Goal: Task Accomplishment & Management: Complete application form

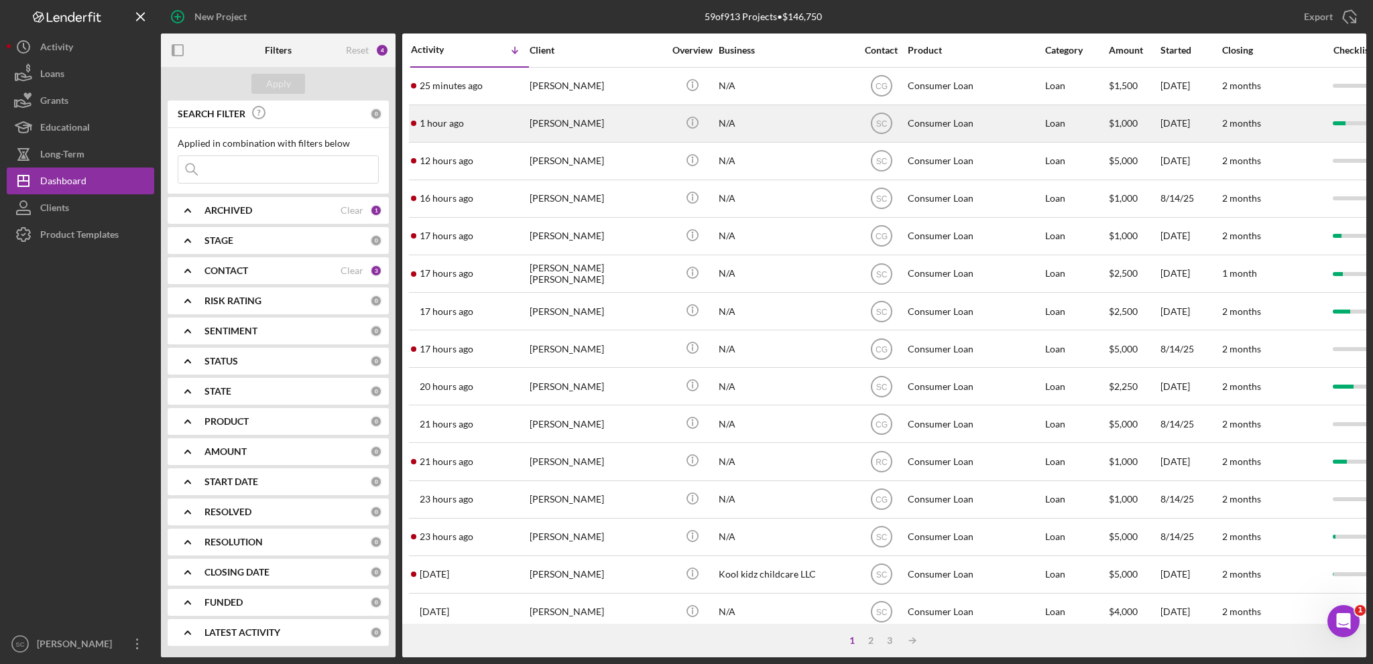
click at [584, 125] on div "[PERSON_NAME]" at bounding box center [597, 124] width 134 height 36
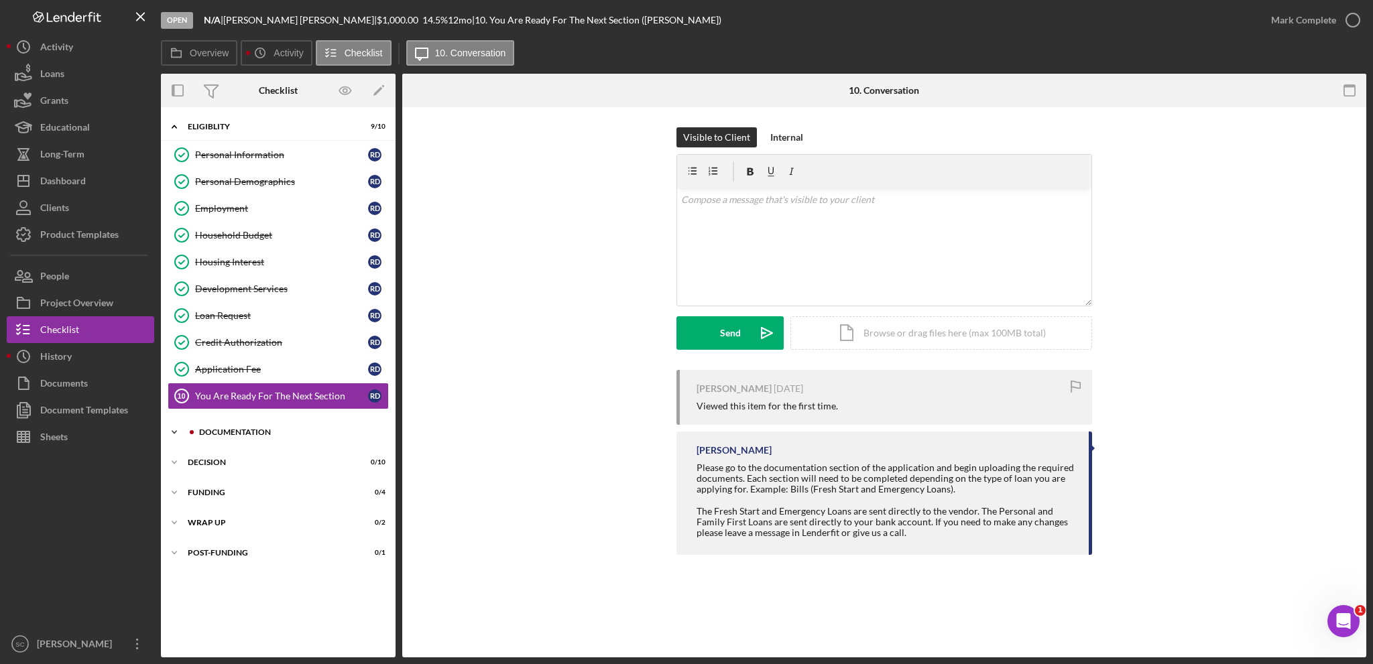
click at [174, 428] on icon "Icon/Expander" at bounding box center [174, 432] width 27 height 27
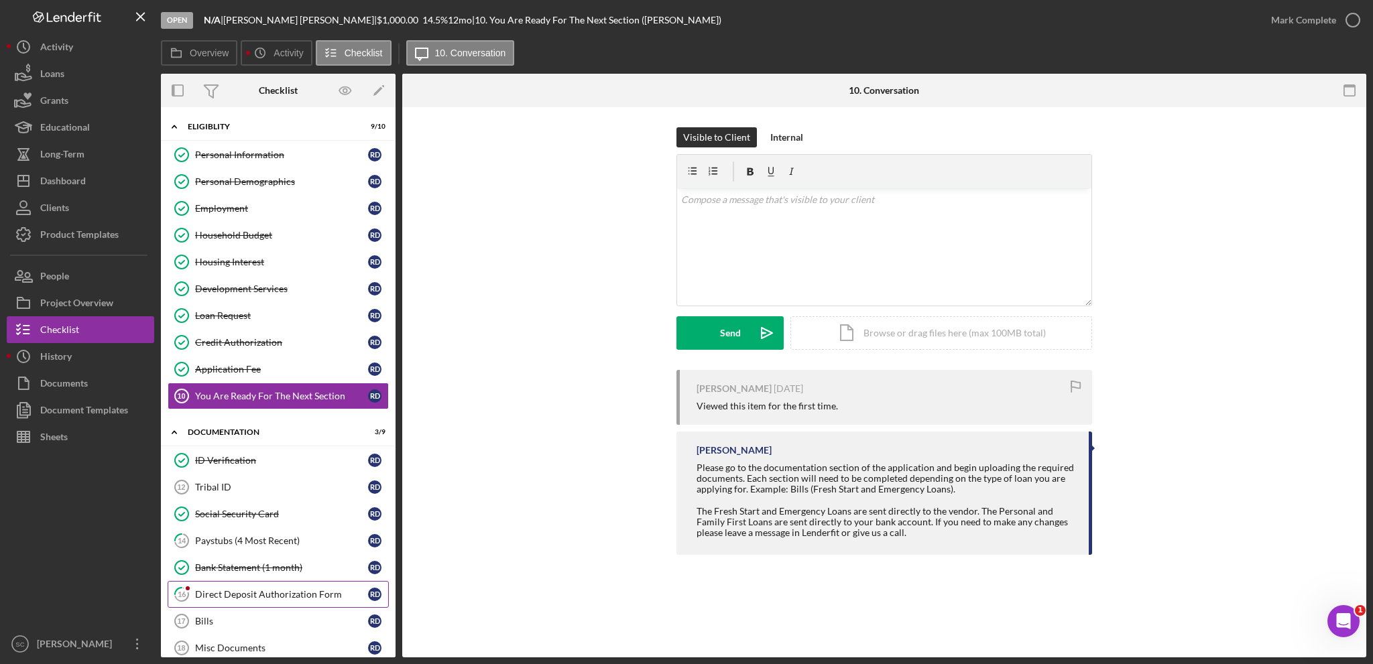
drag, startPoint x: 265, startPoint y: 587, endPoint x: 286, endPoint y: 584, distance: 20.9
click at [266, 589] on div "Direct Deposit Authorization Form" at bounding box center [281, 594] width 173 height 11
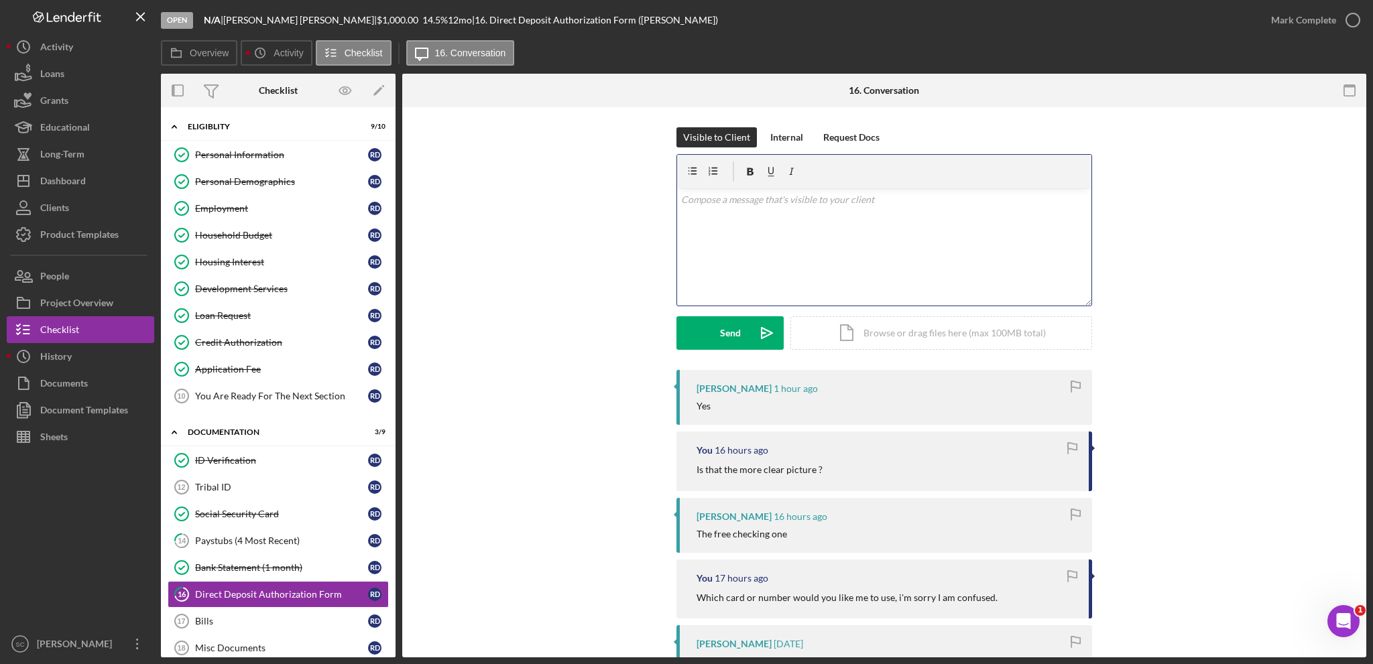
click at [755, 237] on div "v Color teal Color pink Remove color Add row above Add row below Add column bef…" at bounding box center [884, 246] width 414 height 117
click at [727, 319] on div "Send" at bounding box center [730, 333] width 21 height 34
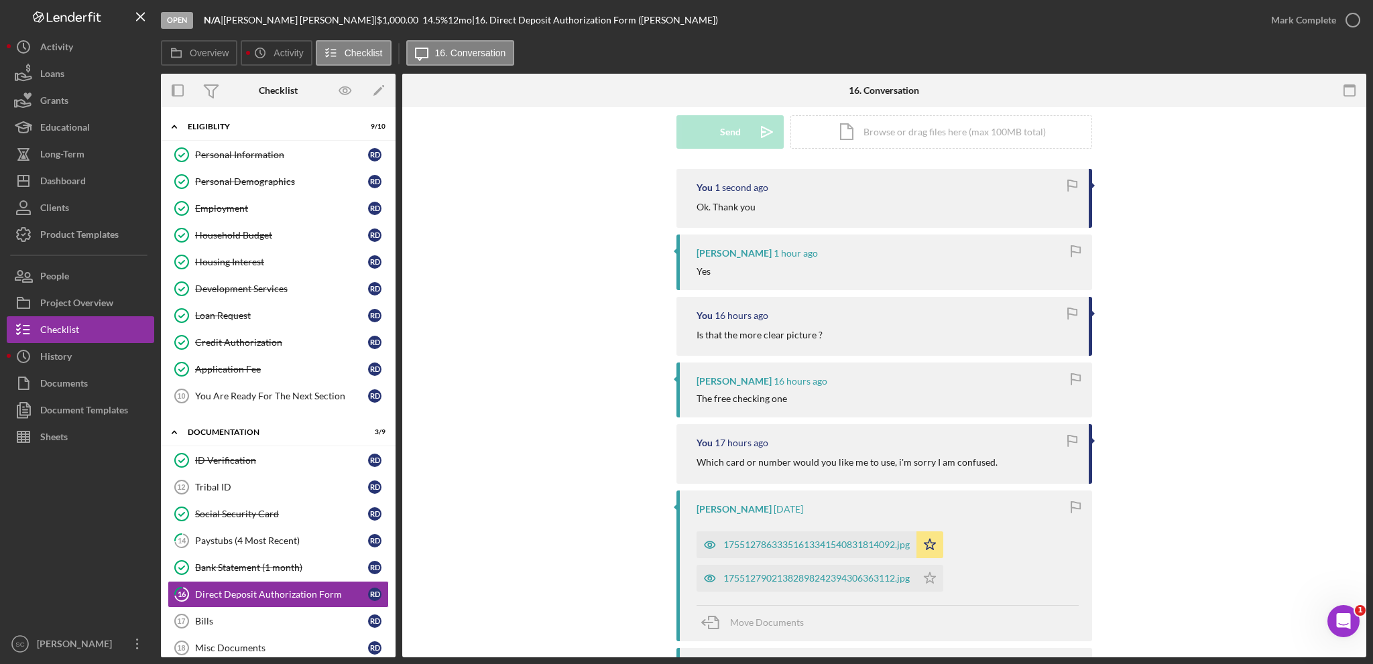
scroll to position [268, 0]
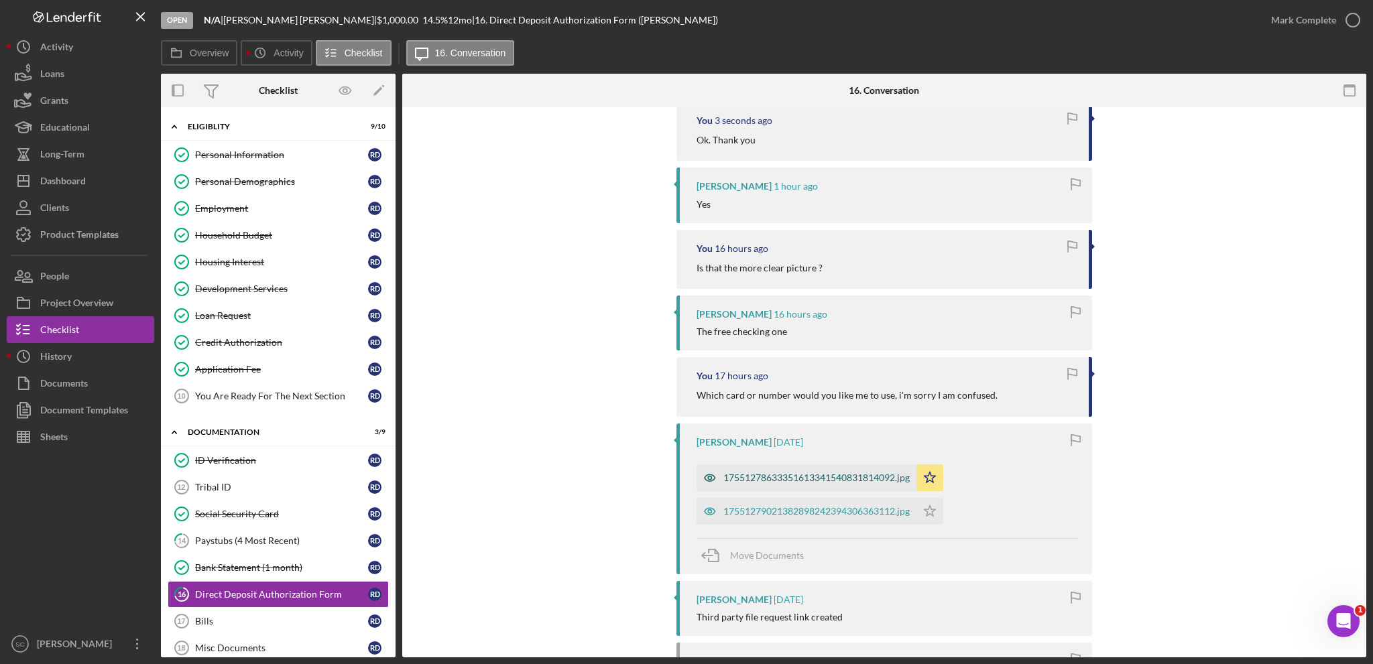
click at [757, 480] on div "17551278633351613341540831814092.jpg" at bounding box center [816, 478] width 186 height 11
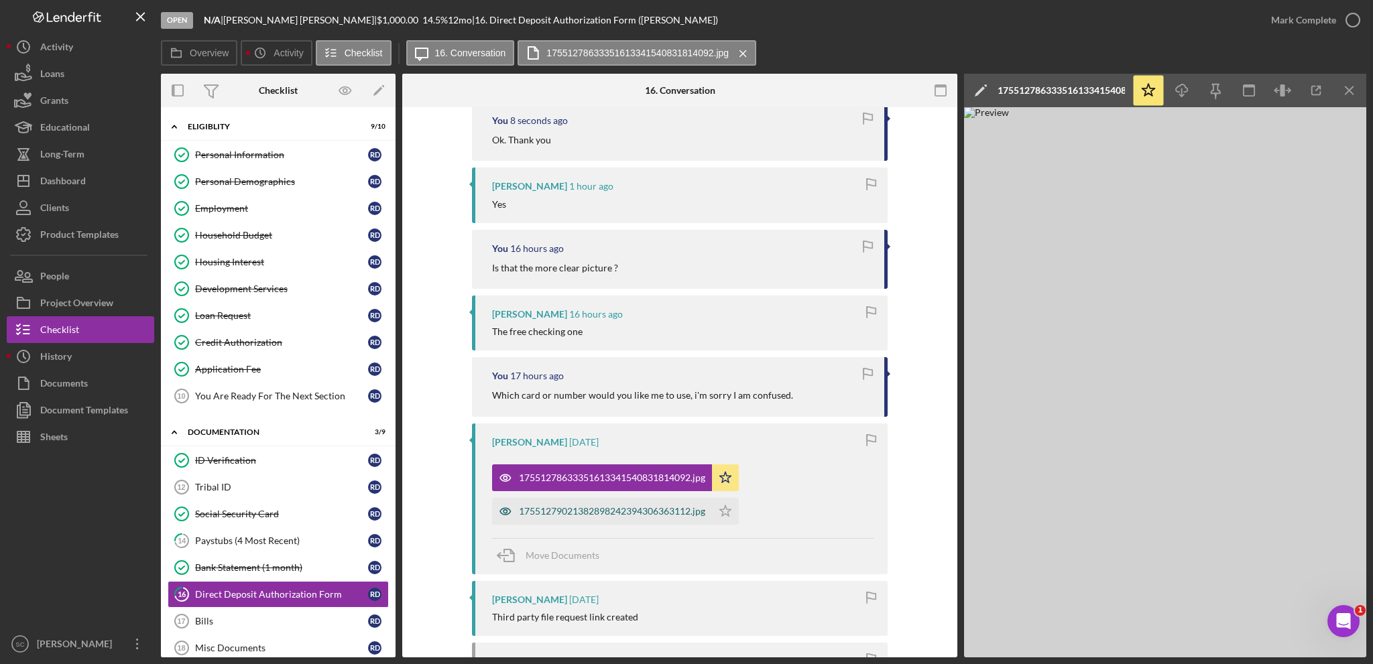
click at [604, 509] on div "17551279021382898242394306363112.jpg" at bounding box center [612, 511] width 186 height 11
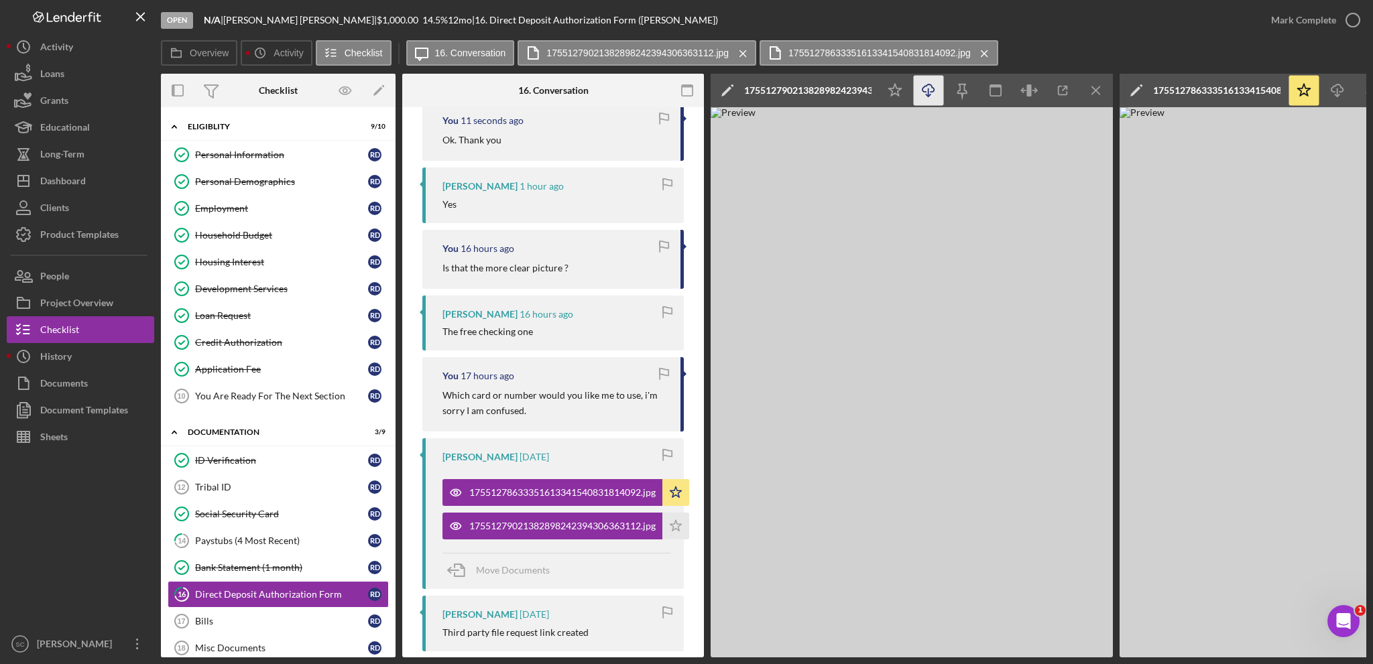
click at [924, 91] on icon "Icon/Download" at bounding box center [929, 91] width 30 height 30
click at [1300, 13] on div "Mark Complete" at bounding box center [1303, 20] width 65 height 27
click at [209, 538] on div "Paystubs (4 Most Recent)" at bounding box center [281, 541] width 173 height 11
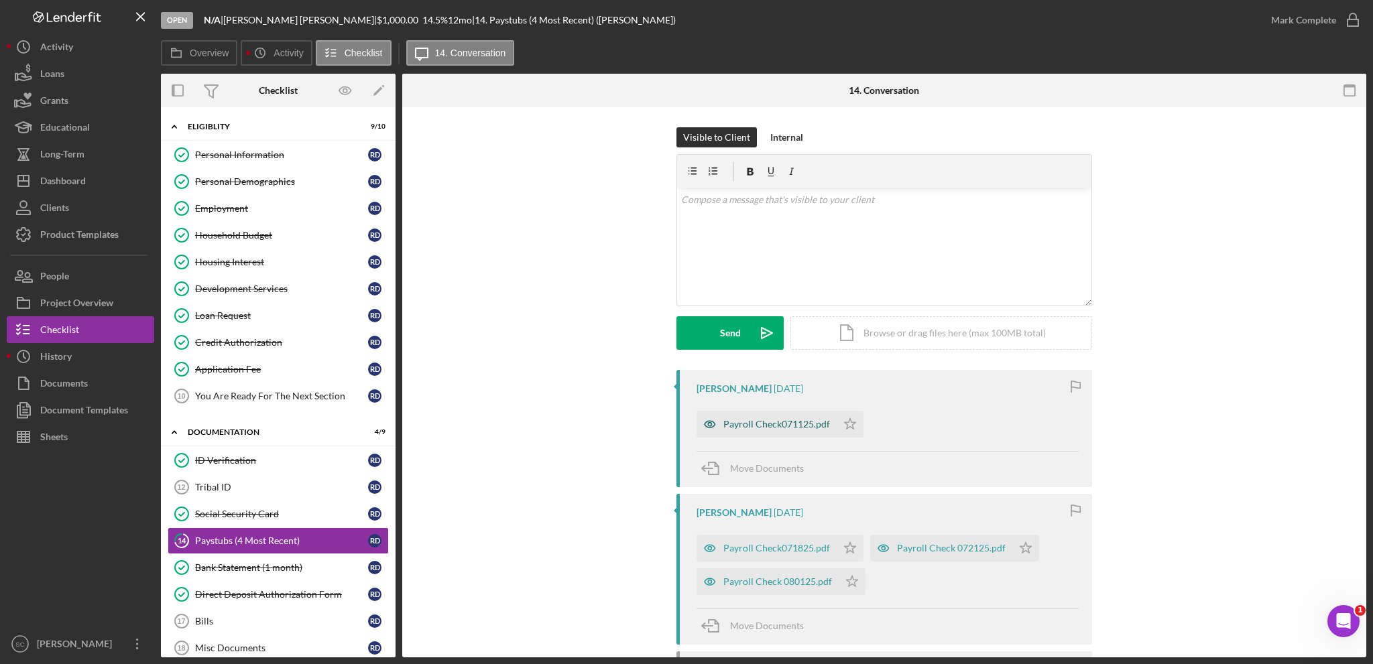
click at [751, 419] on div "Payroll Check071125.pdf" at bounding box center [776, 424] width 107 height 11
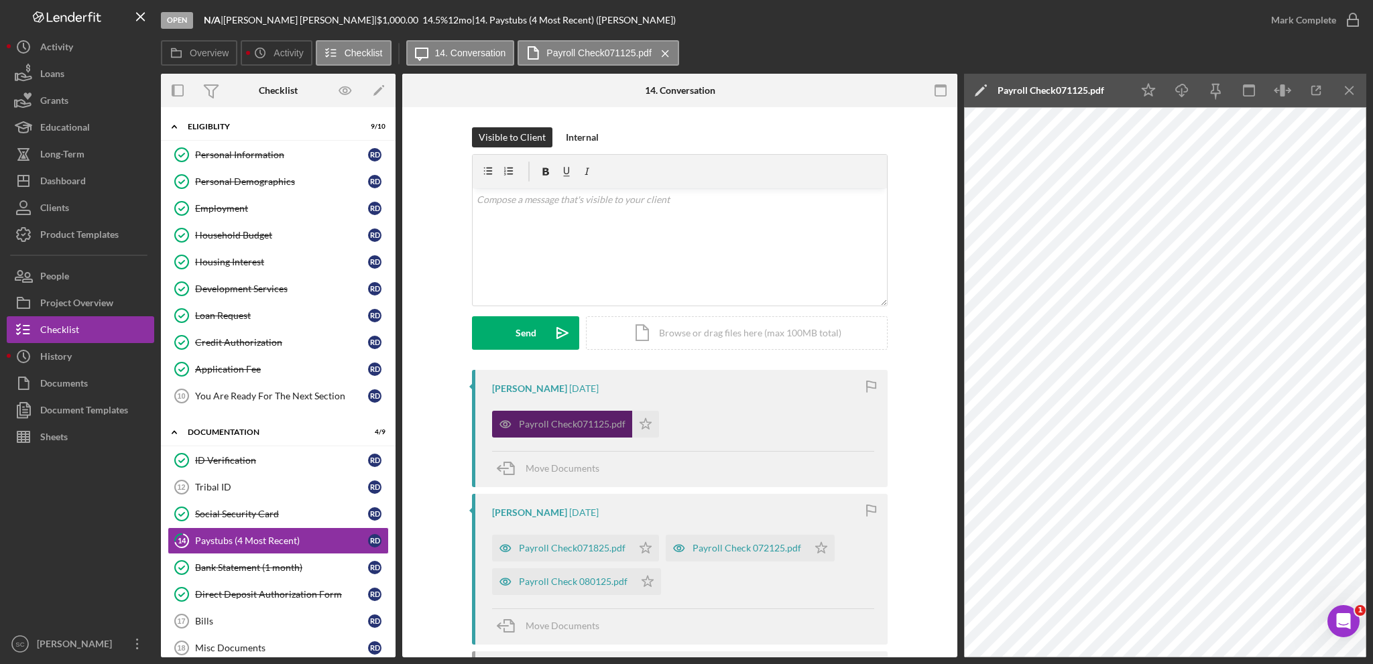
click at [565, 424] on div "Payroll Check071125.pdf" at bounding box center [572, 424] width 107 height 11
click at [1188, 93] on icon "Icon/Download" at bounding box center [1182, 91] width 30 height 30
click at [641, 424] on icon "Icon/Star" at bounding box center [645, 424] width 27 height 27
click at [545, 549] on div "Payroll Check071825.pdf" at bounding box center [572, 548] width 107 height 11
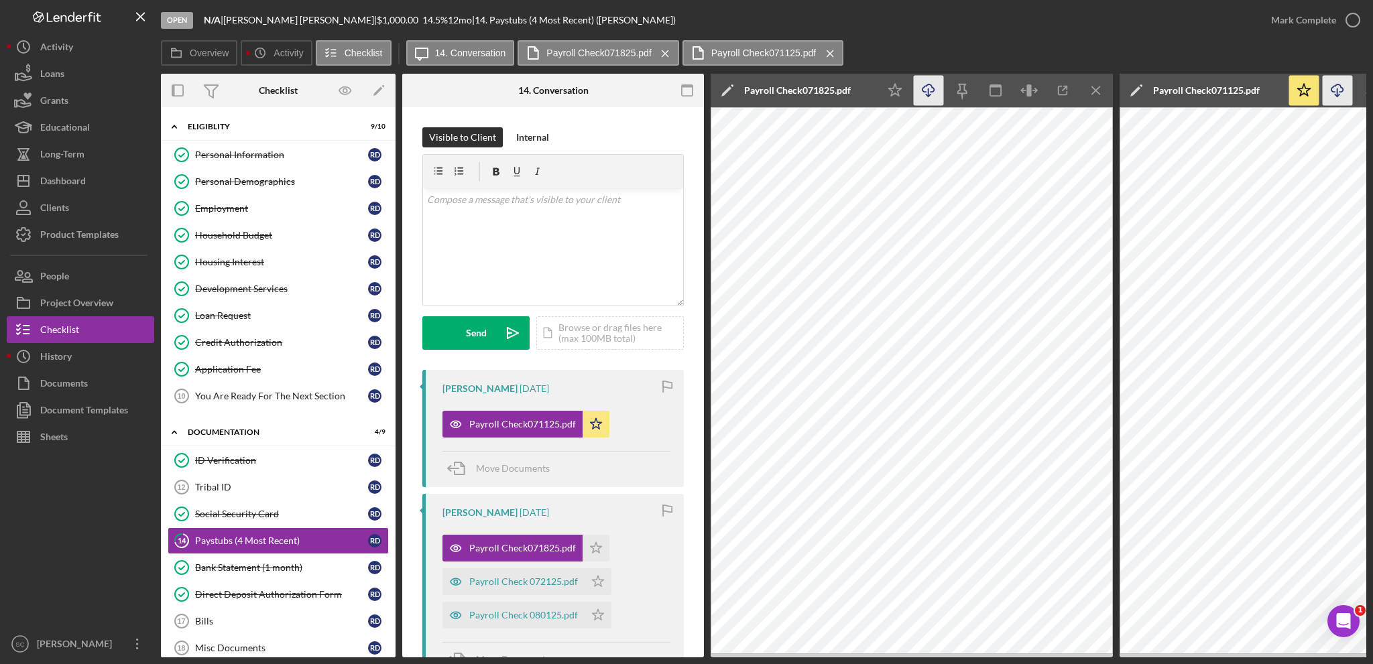
click at [926, 90] on icon "Icon/Download" at bounding box center [929, 91] width 30 height 30
click at [598, 546] on polygon "button" at bounding box center [596, 547] width 11 height 11
click at [490, 581] on div "Payroll Check 072125.pdf" at bounding box center [523, 581] width 109 height 11
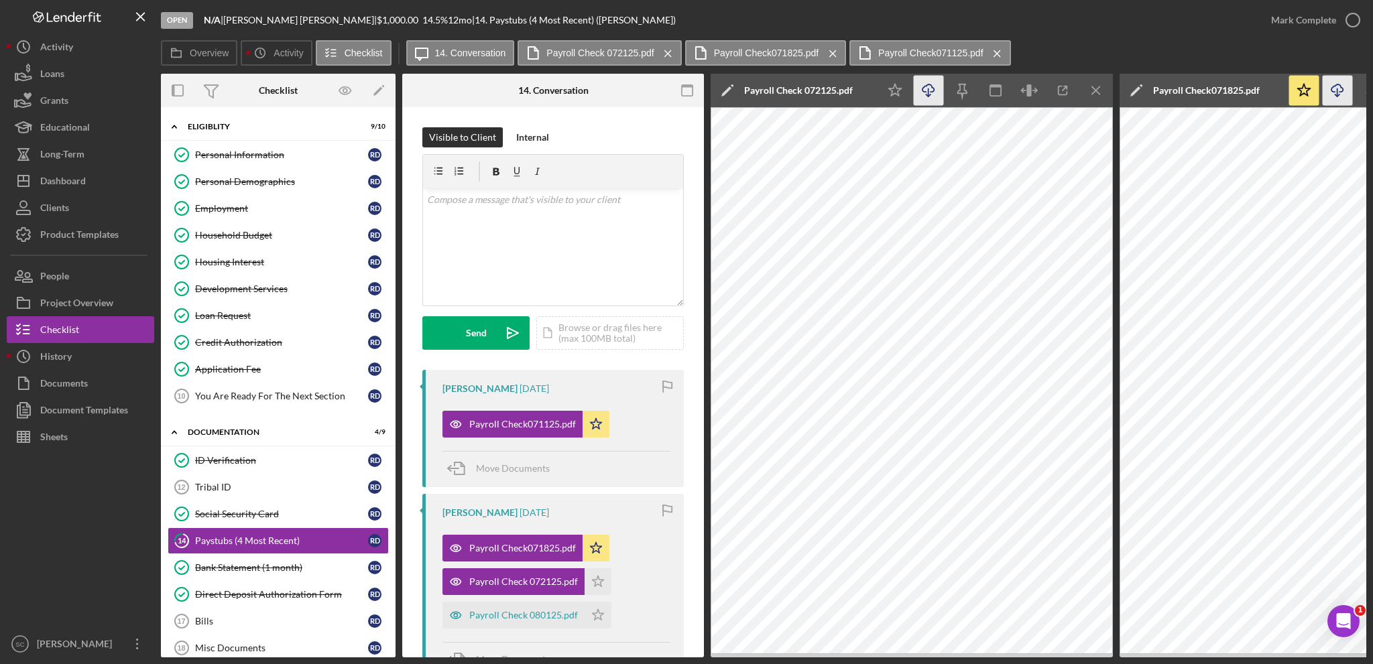
click at [930, 89] on icon "Icon/Download" at bounding box center [929, 91] width 30 height 30
click at [593, 580] on icon "Icon/Star" at bounding box center [597, 581] width 27 height 27
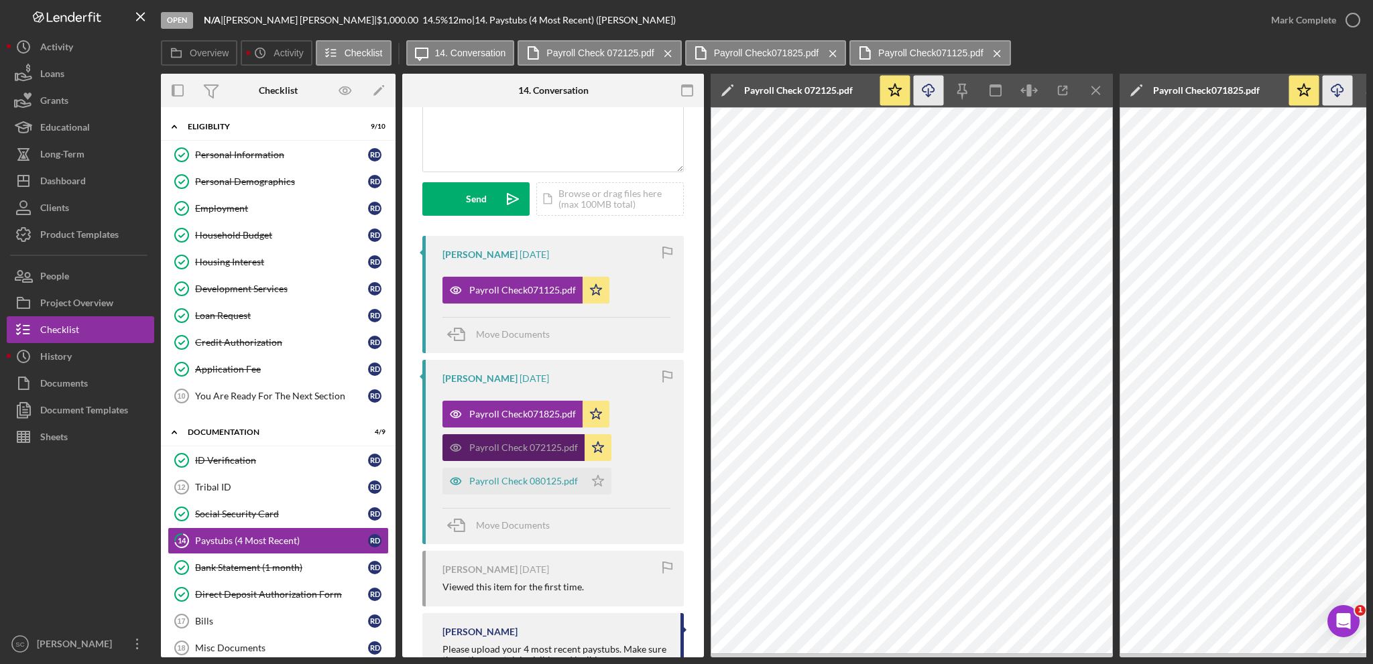
scroll to position [188, 0]
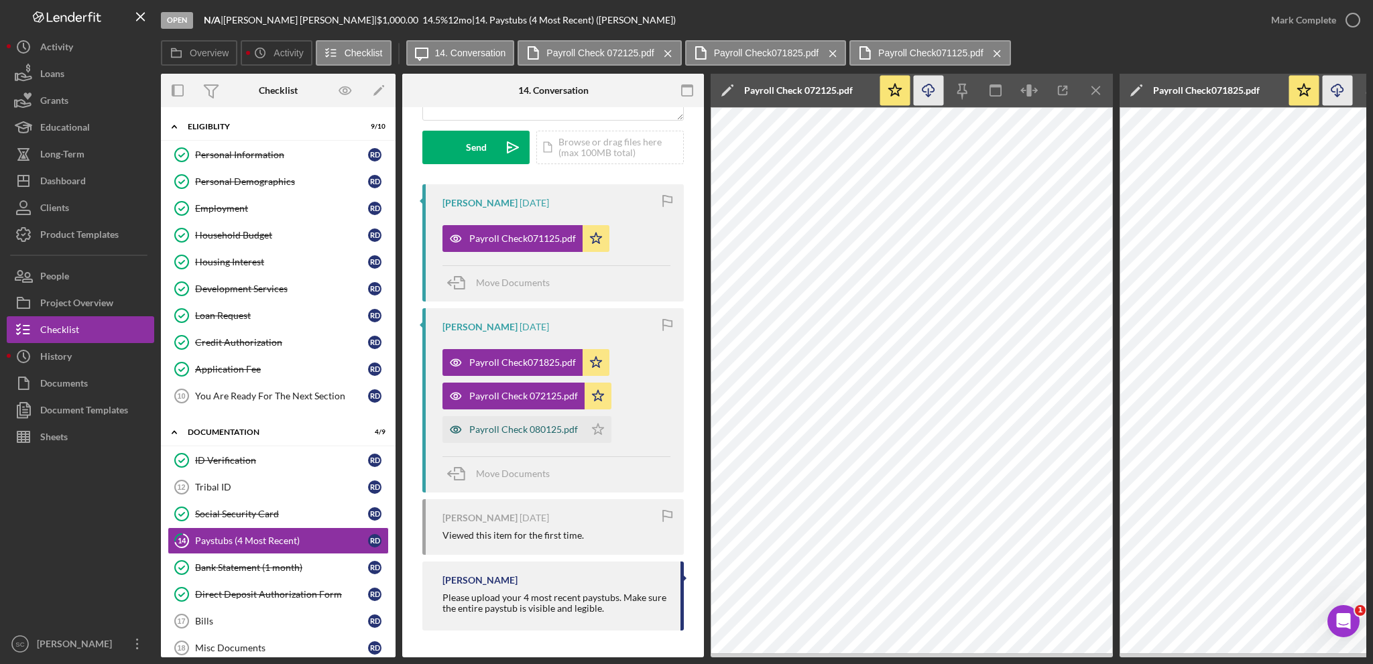
click at [509, 424] on div "Payroll Check 080125.pdf" at bounding box center [523, 429] width 109 height 11
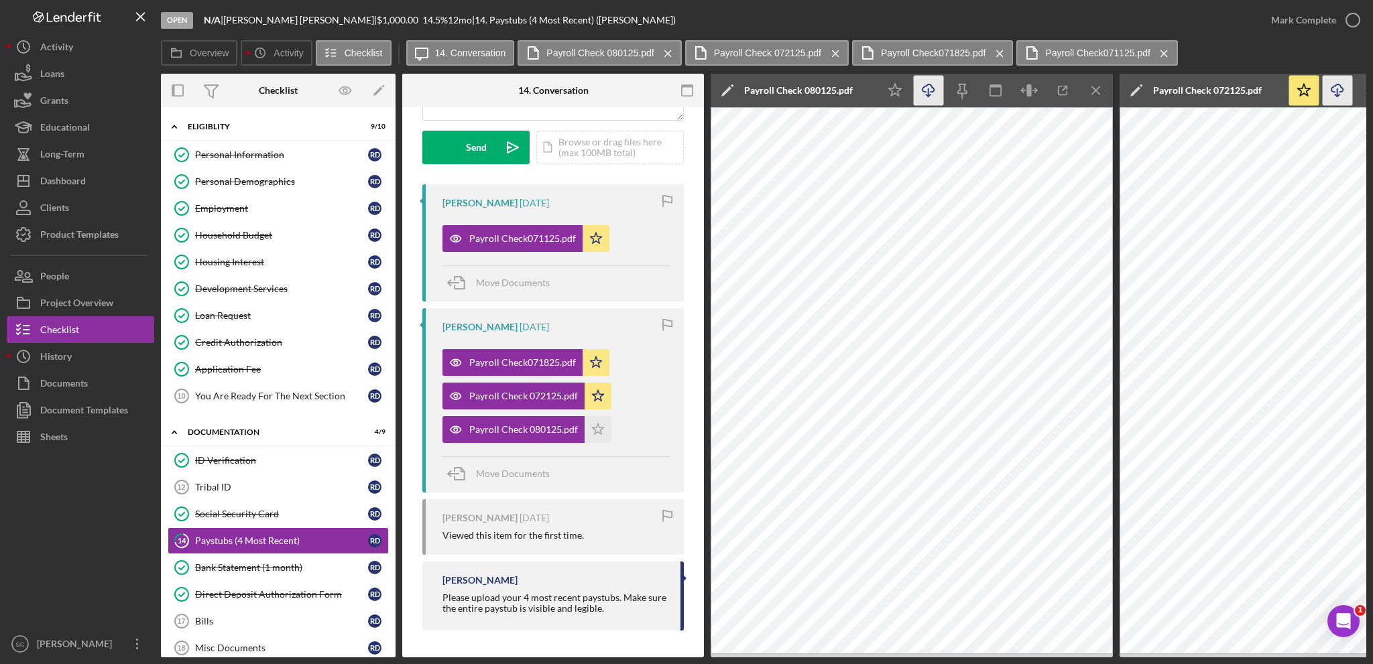
click at [922, 92] on icon "button" at bounding box center [927, 87] width 11 height 7
click at [601, 428] on icon "Icon/Star" at bounding box center [597, 429] width 27 height 27
click at [1266, 20] on button "Mark Complete" at bounding box center [1311, 20] width 109 height 27
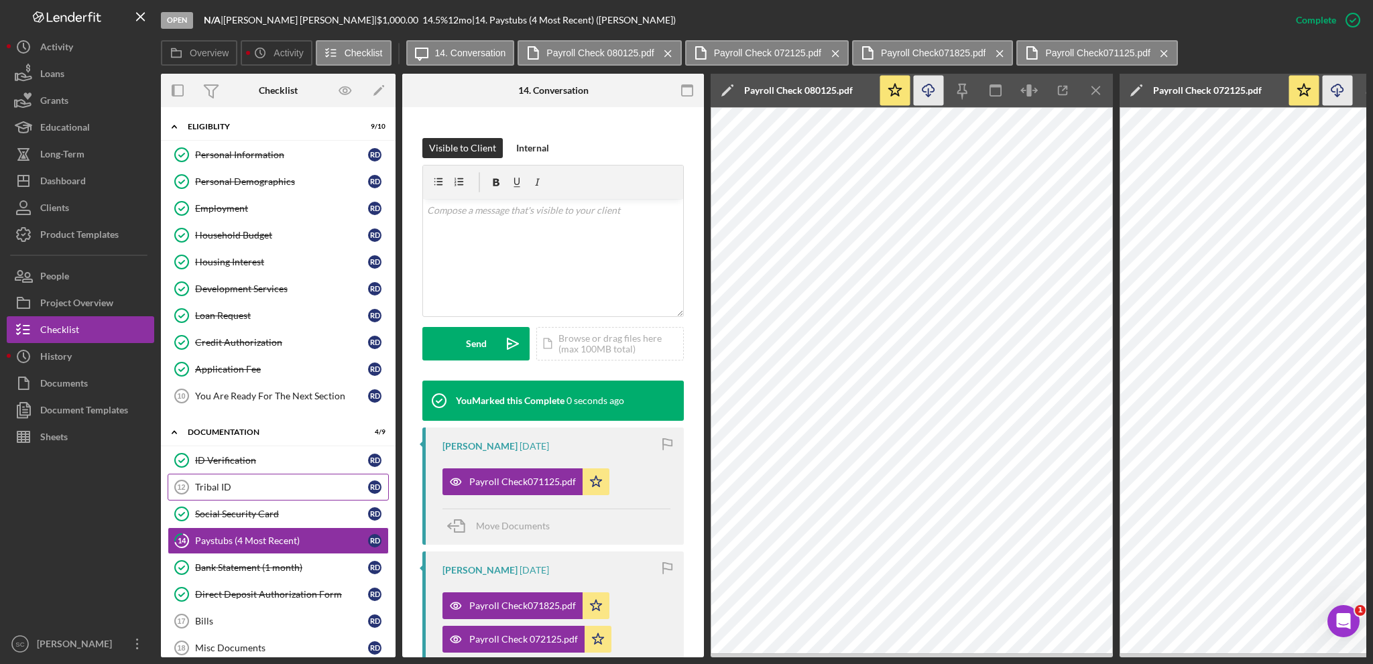
scroll to position [388, 0]
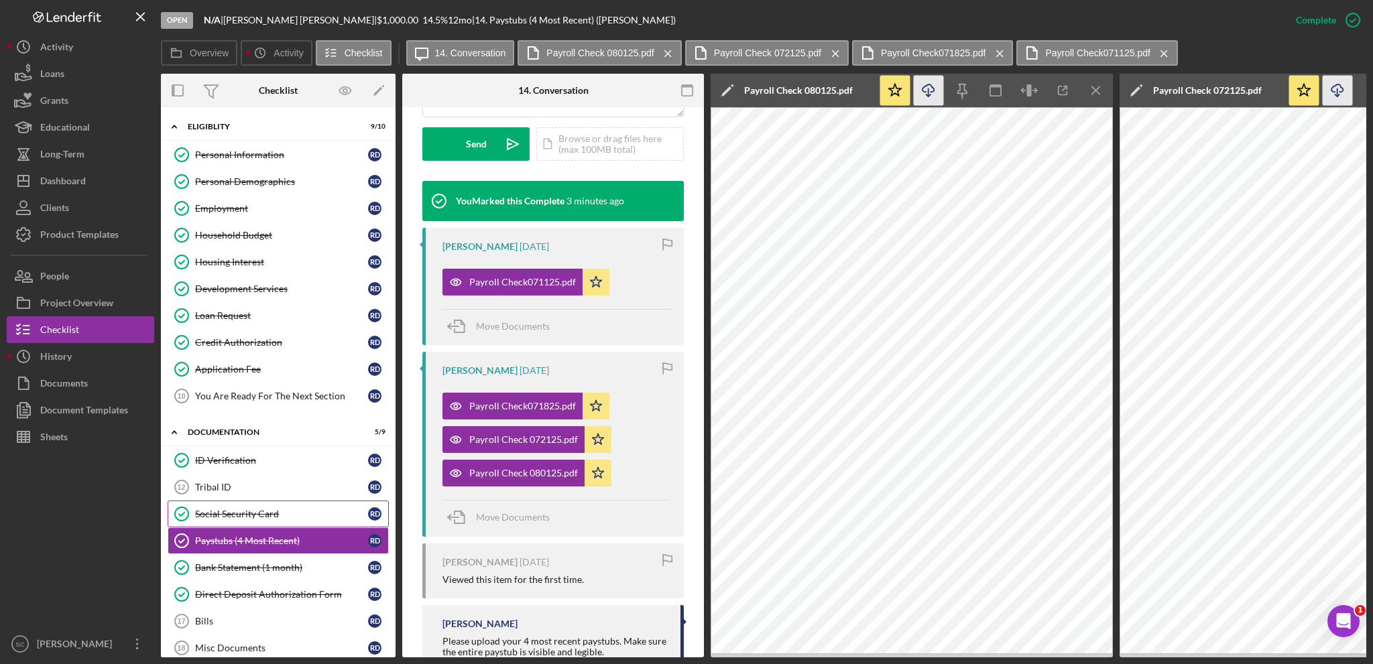
click at [233, 502] on link "Social Security Card Social Security Card R D" at bounding box center [278, 514] width 221 height 27
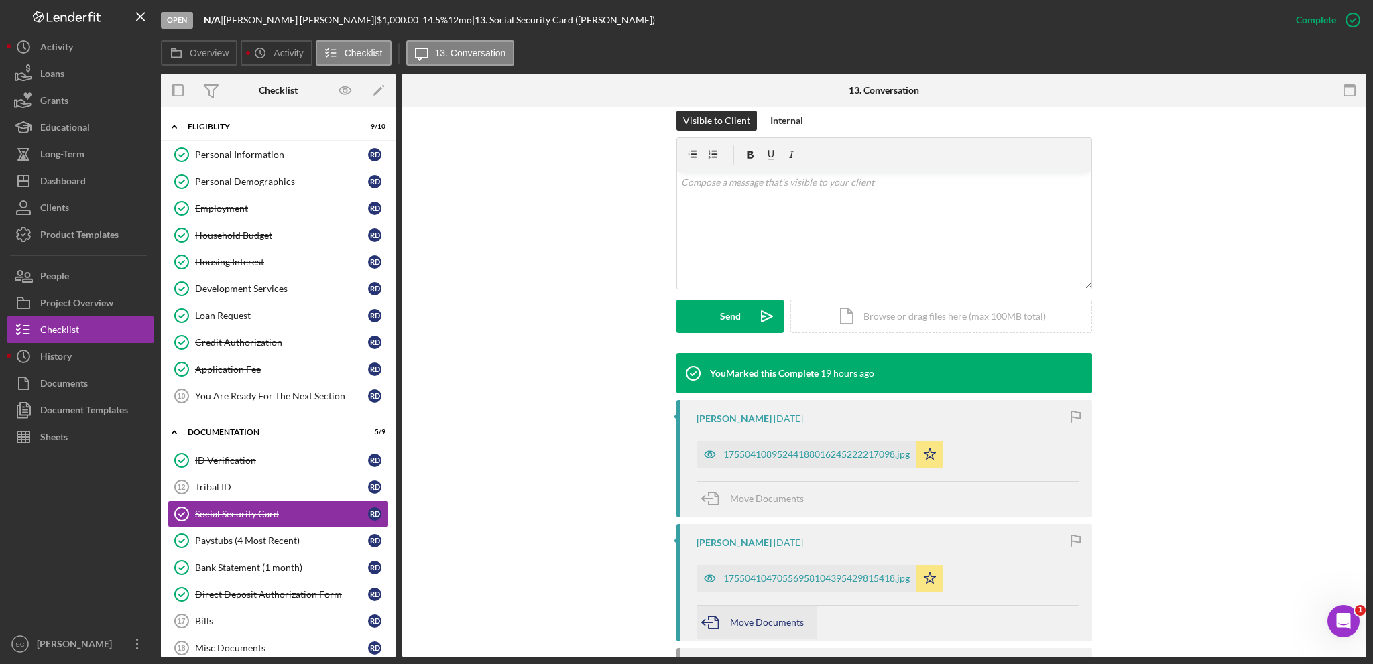
scroll to position [335, 0]
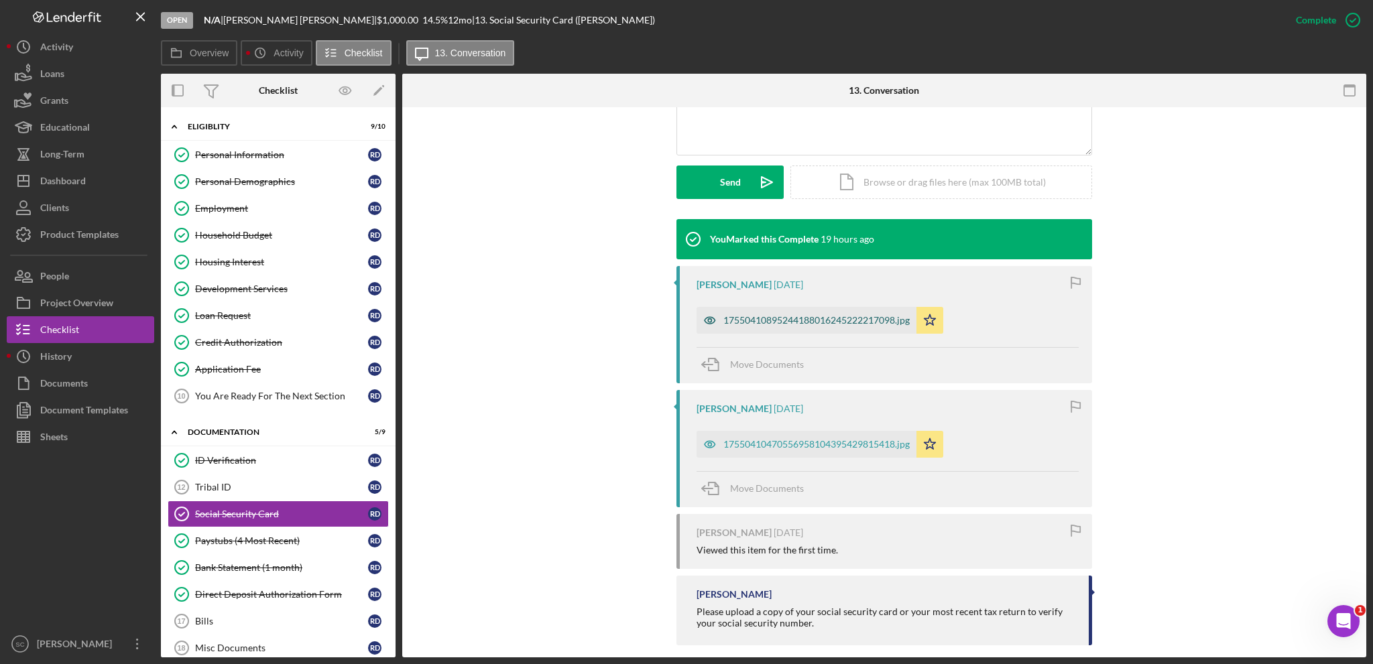
click at [799, 324] on div "17550410895244188016245222217098.jpg" at bounding box center [816, 320] width 186 height 11
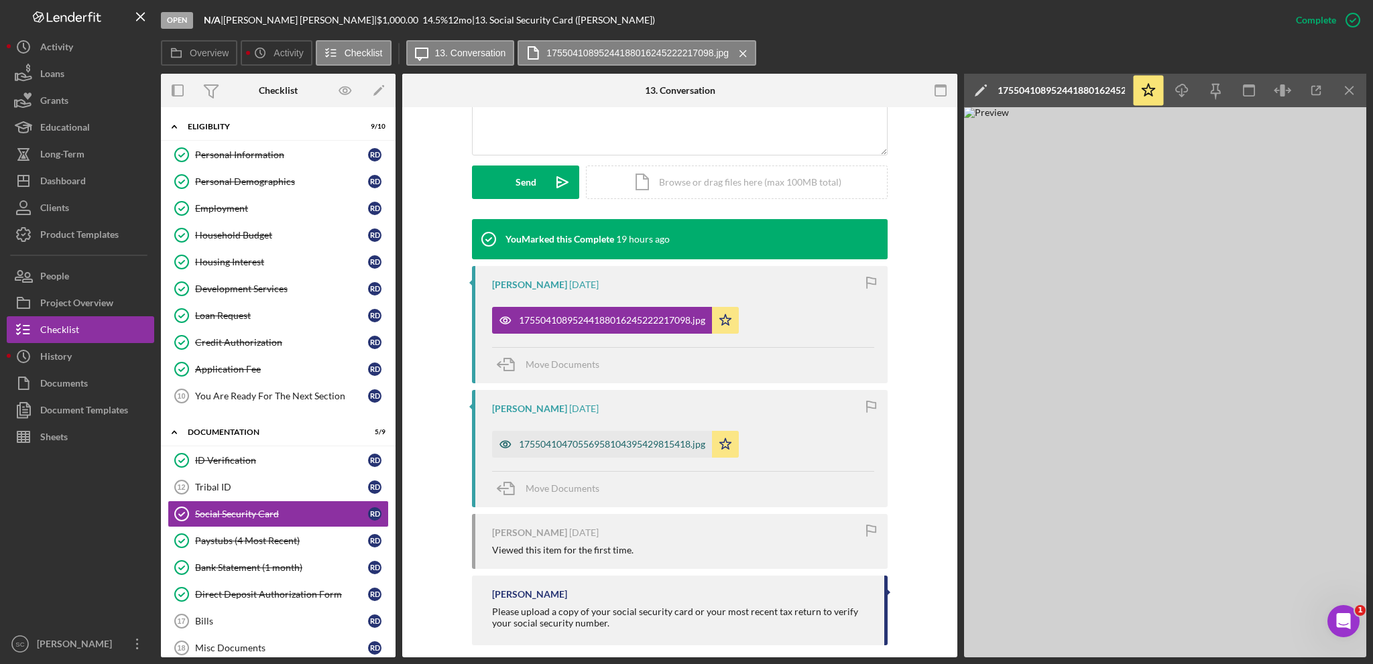
click at [603, 450] on div "17550410470556958104395429815418.jpg" at bounding box center [602, 444] width 220 height 27
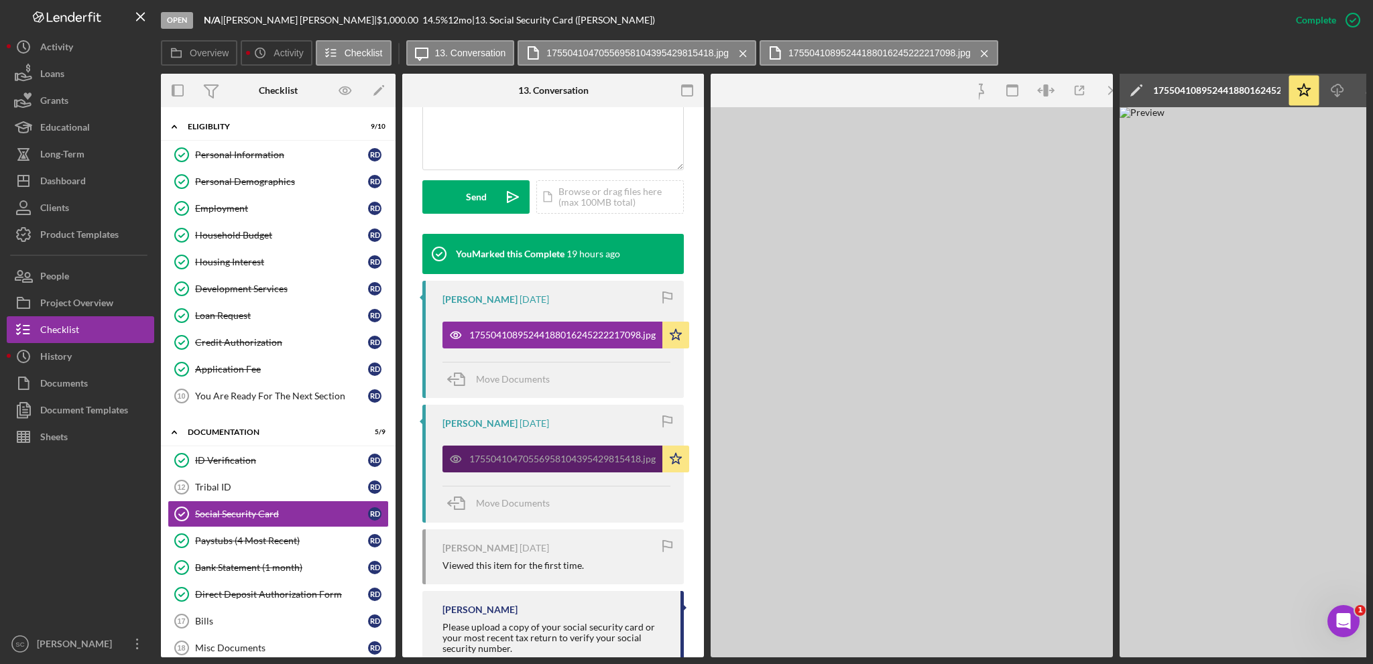
scroll to position [350, 0]
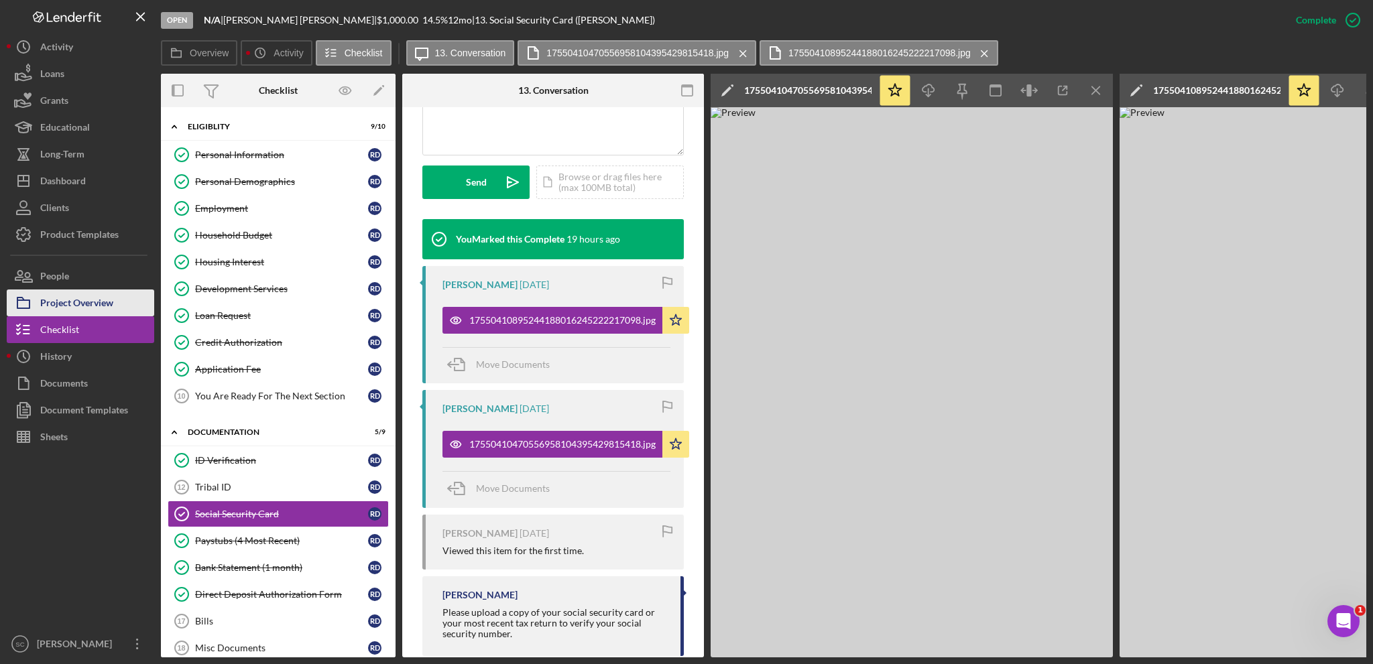
click at [100, 308] on div "Project Overview" at bounding box center [76, 305] width 73 height 30
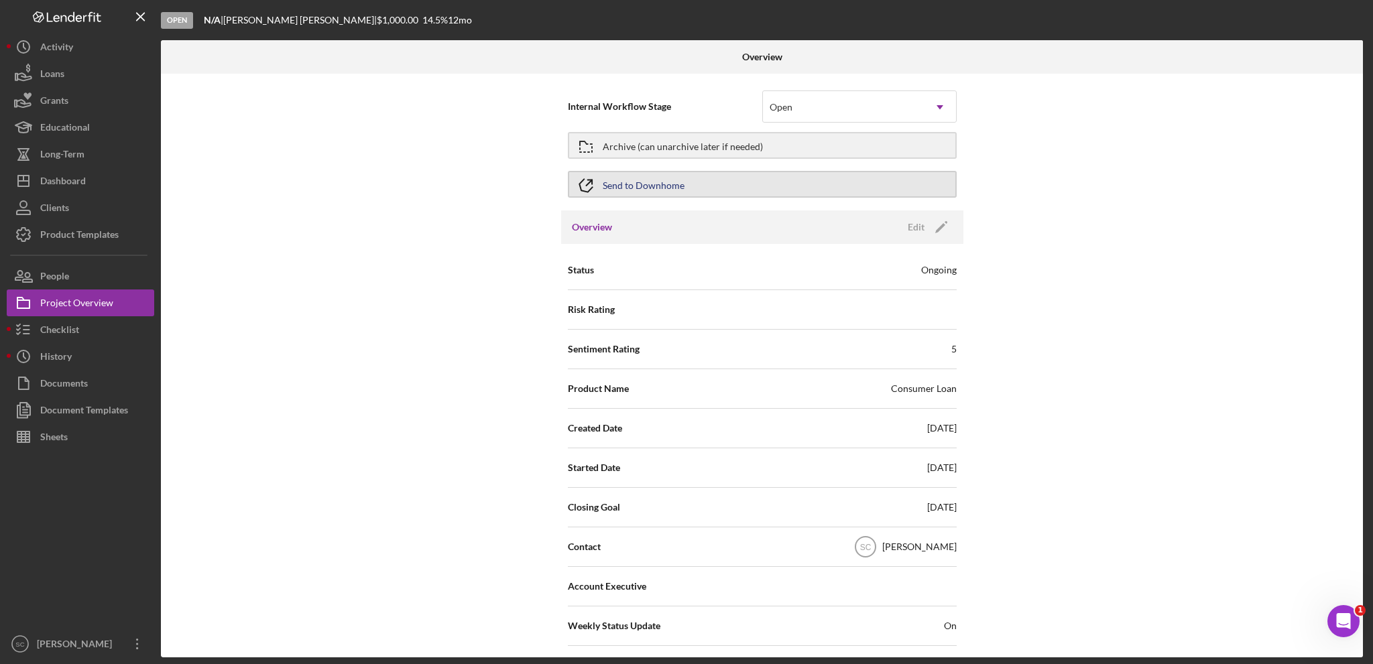
click at [636, 180] on div "Send to Downhome" at bounding box center [644, 184] width 82 height 24
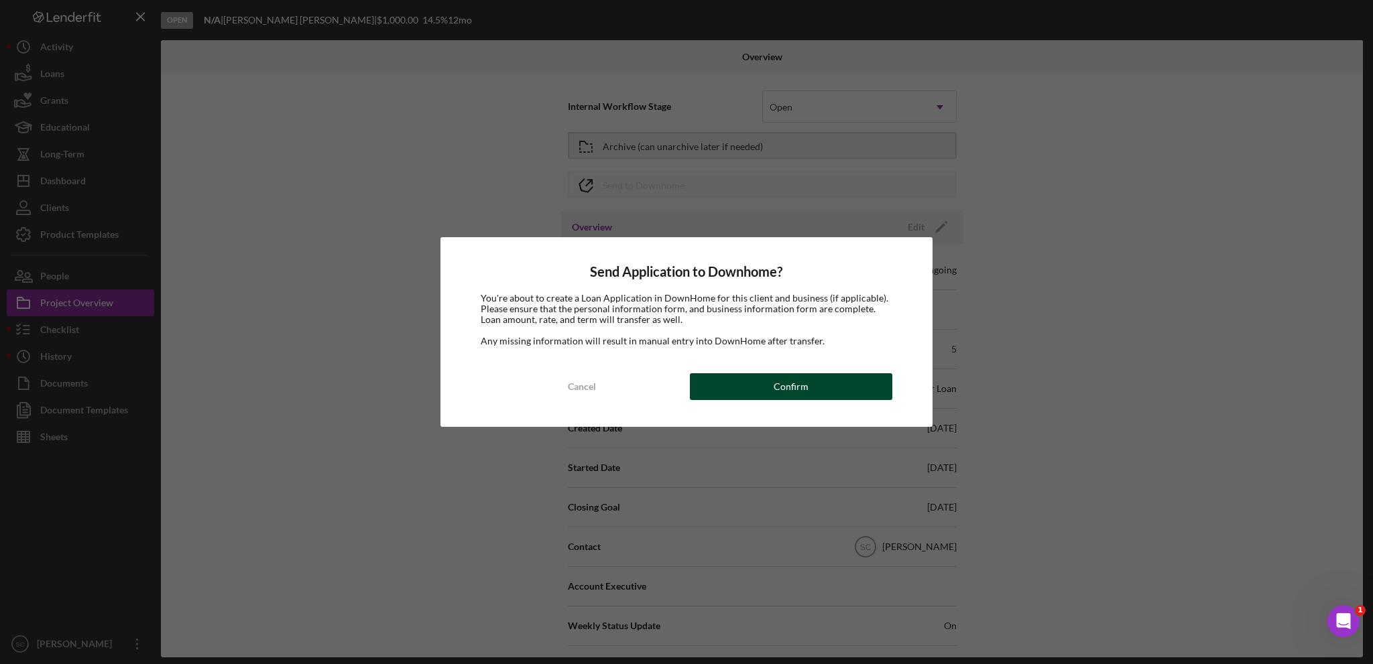
click at [736, 385] on button "Confirm" at bounding box center [791, 386] width 202 height 27
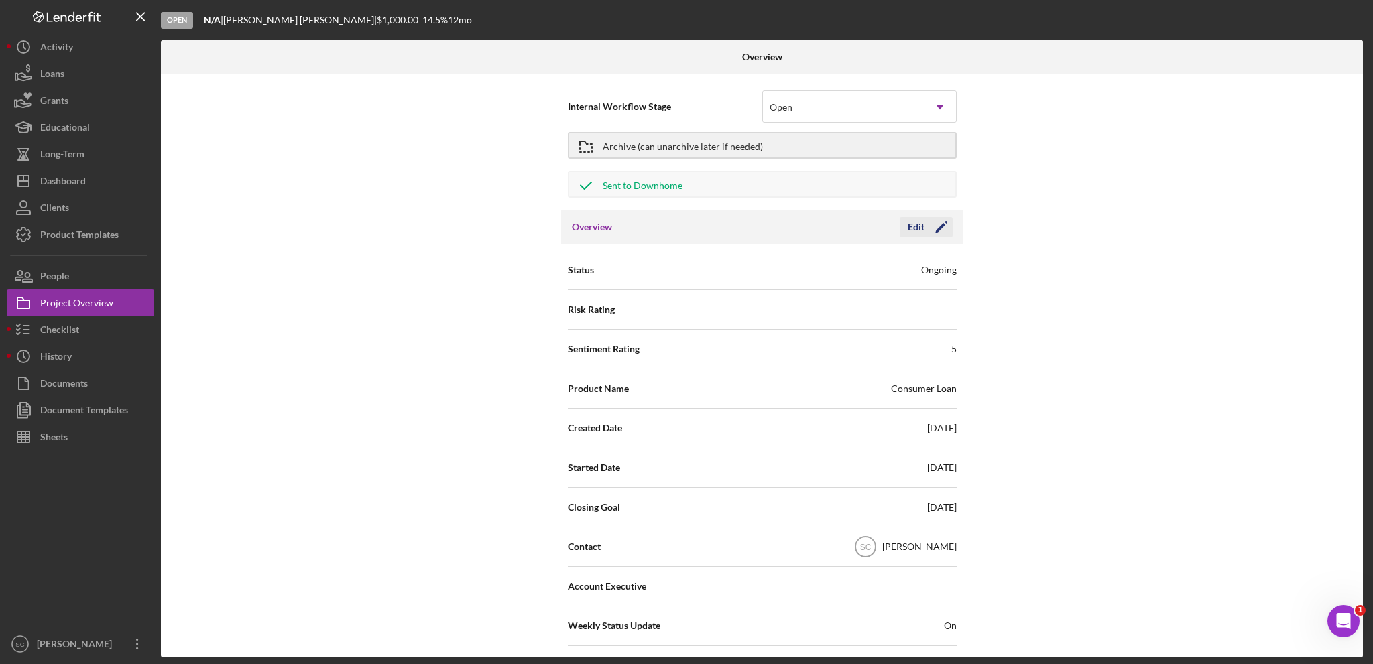
click at [924, 222] on icon "Icon/Edit" at bounding box center [941, 227] width 34 height 34
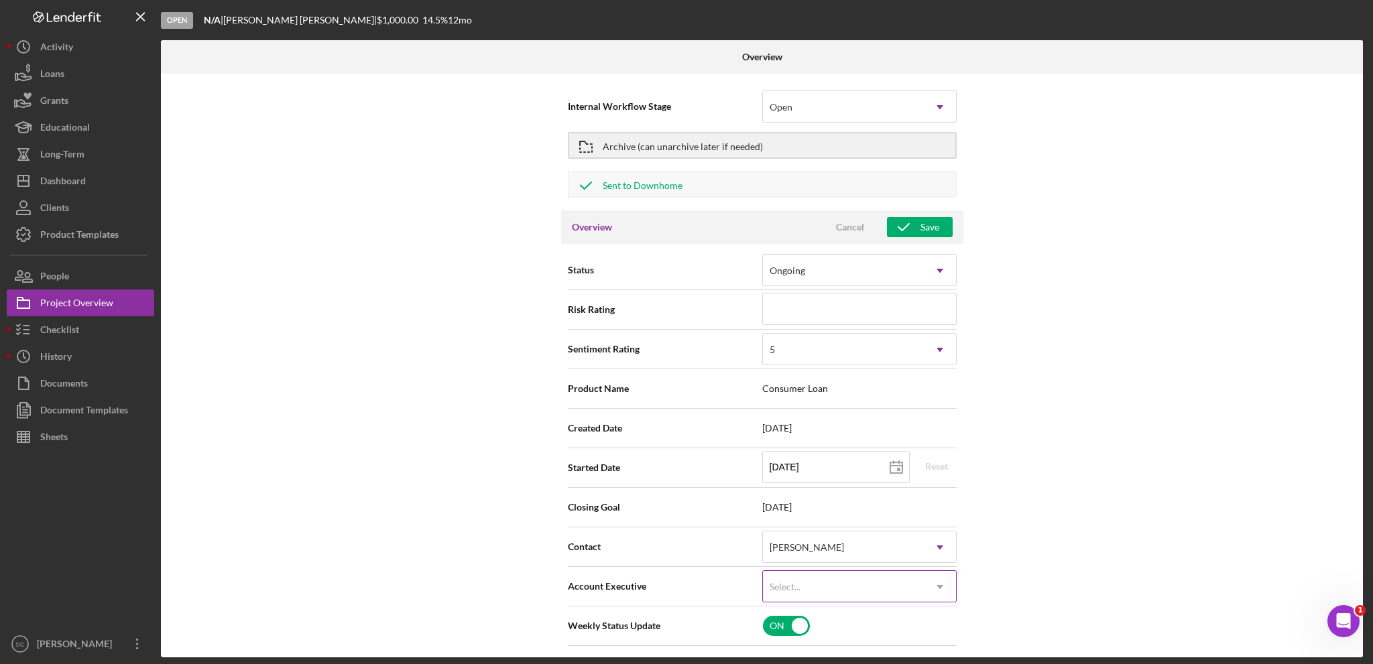
click at [798, 582] on div "Select..." at bounding box center [785, 587] width 31 height 11
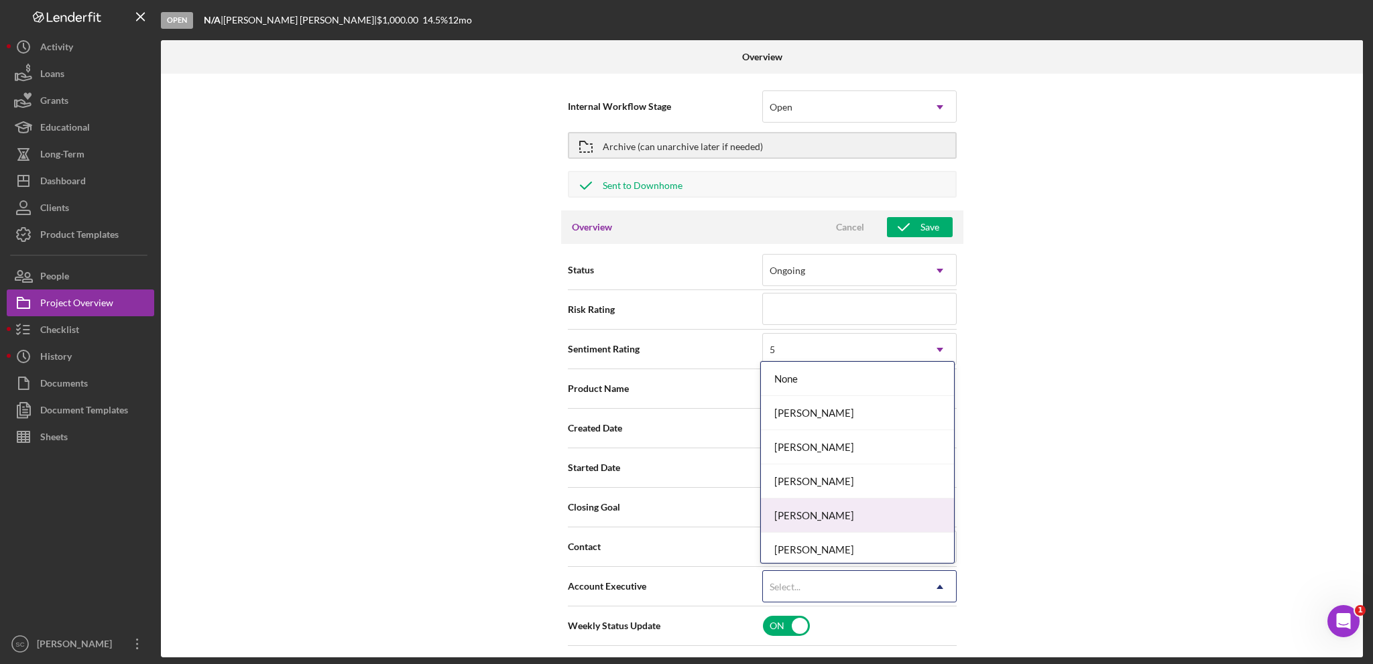
click at [822, 515] on div "[PERSON_NAME]" at bounding box center [857, 516] width 193 height 34
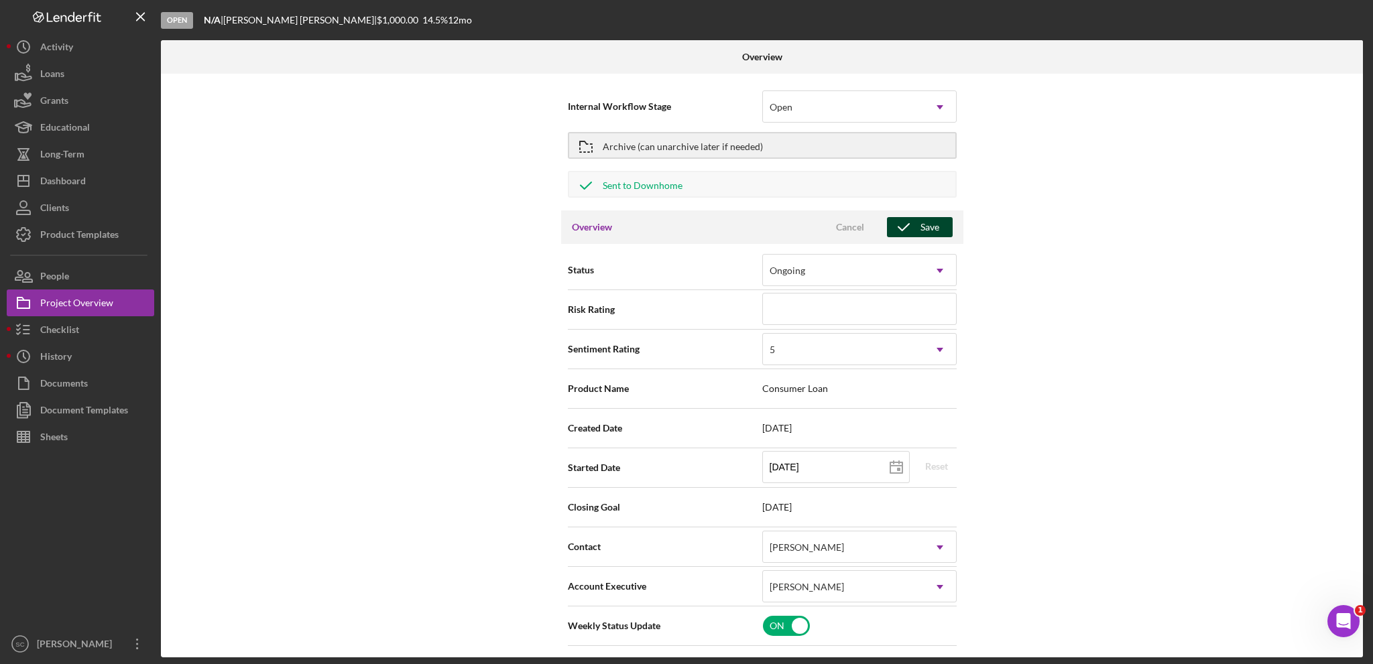
click at [906, 225] on polyline "button" at bounding box center [903, 227] width 11 height 7
type textarea "Here's a snapshot of information that has been fully approved, as well as the i…"
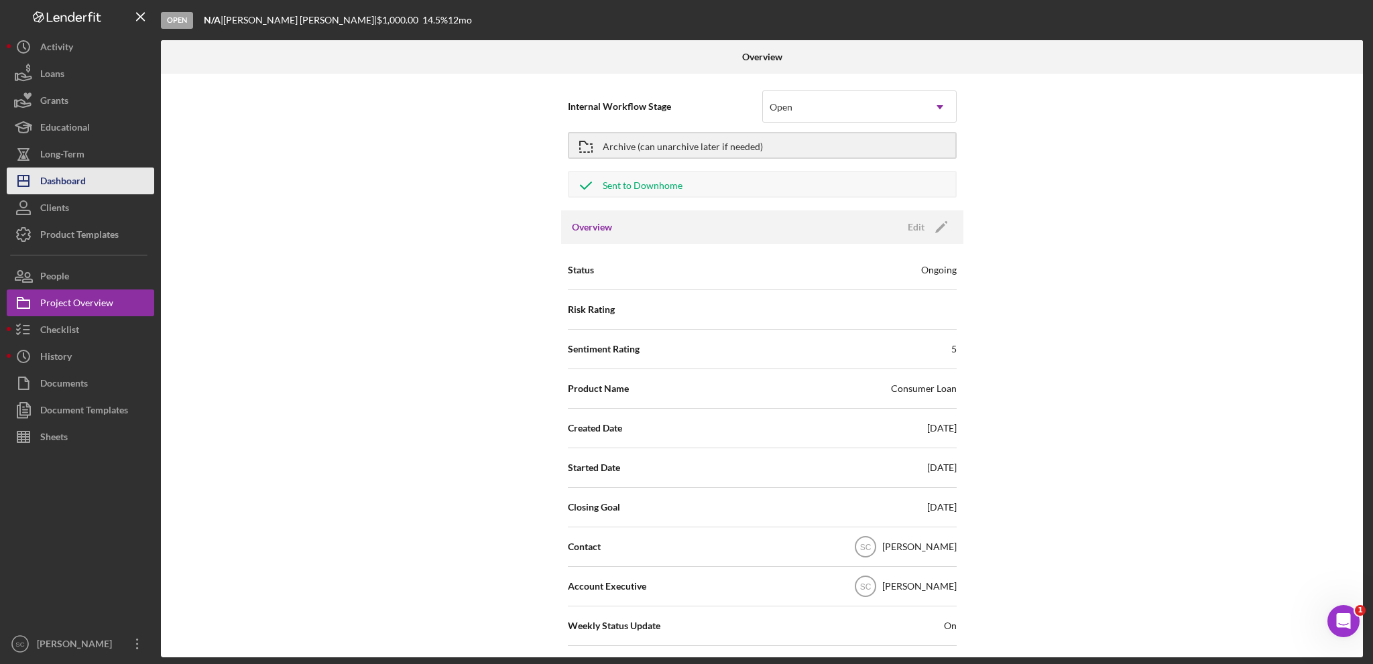
click at [74, 178] on div "Dashboard" at bounding box center [63, 183] width 46 height 30
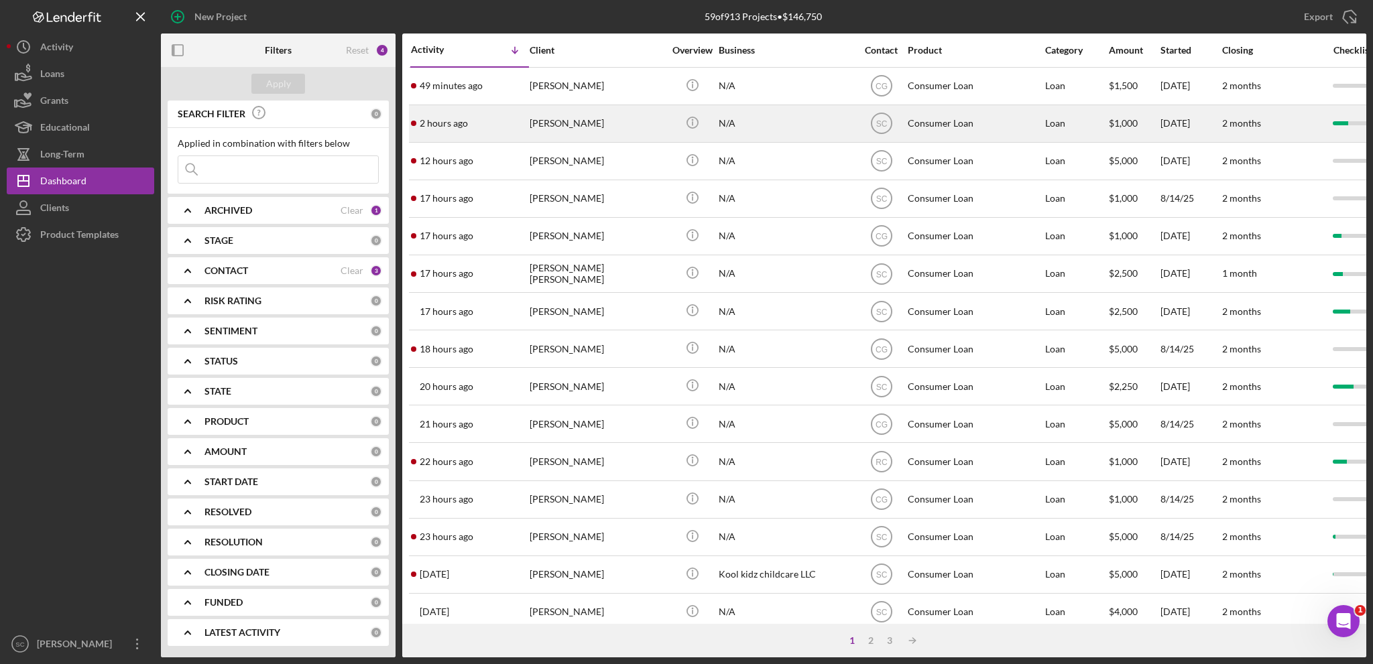
click at [555, 118] on div "[PERSON_NAME]" at bounding box center [597, 124] width 134 height 36
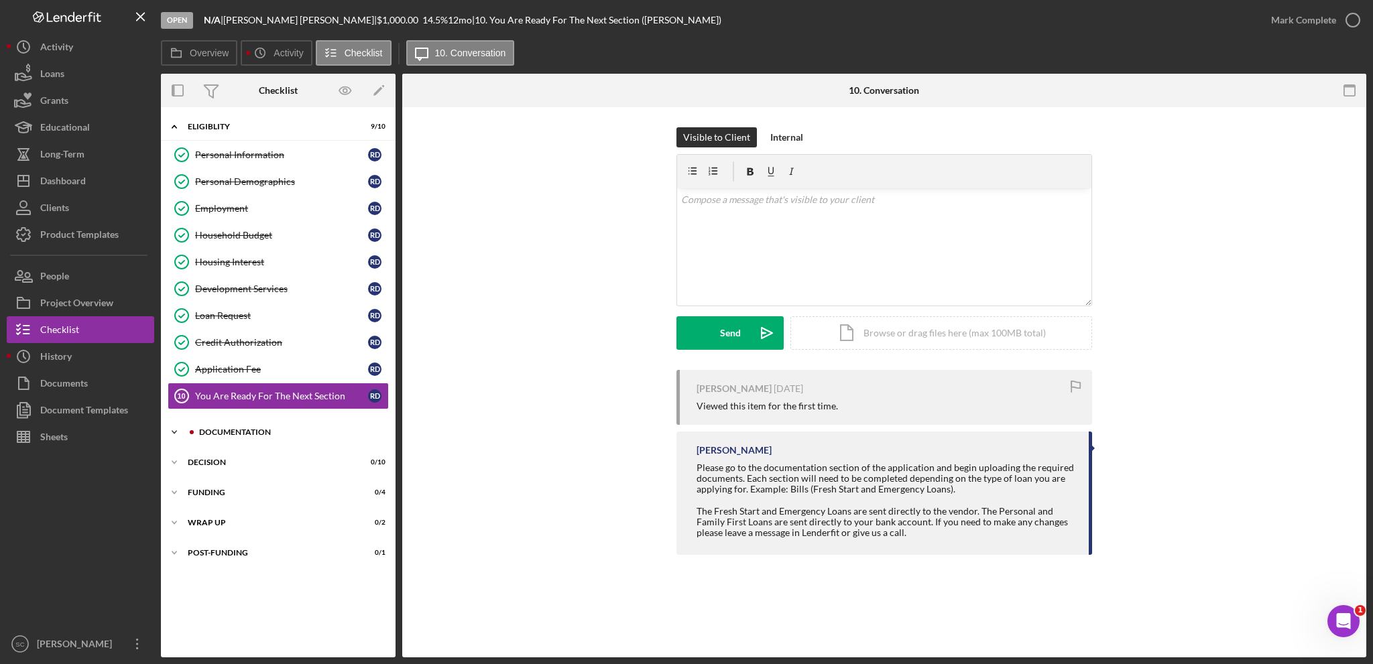
click at [237, 434] on div "Icon/Expander Documentation 5 / 9" at bounding box center [278, 432] width 235 height 27
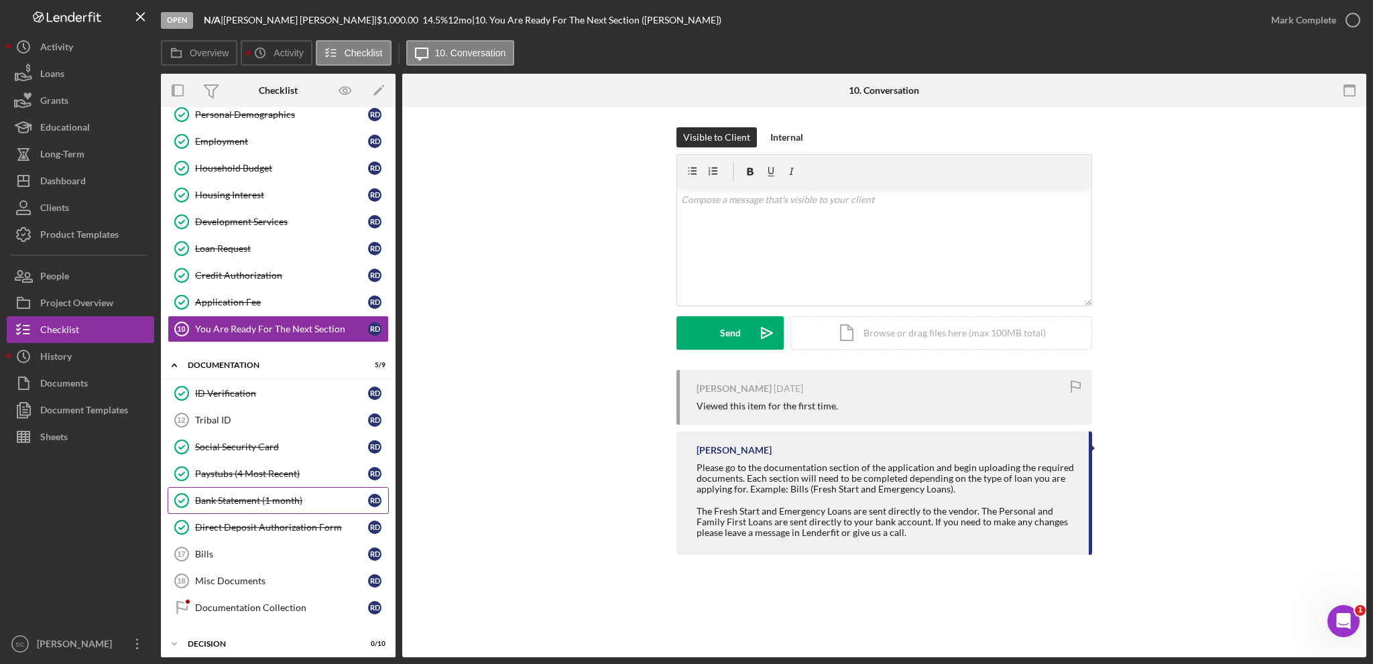
scroll to position [134, 0]
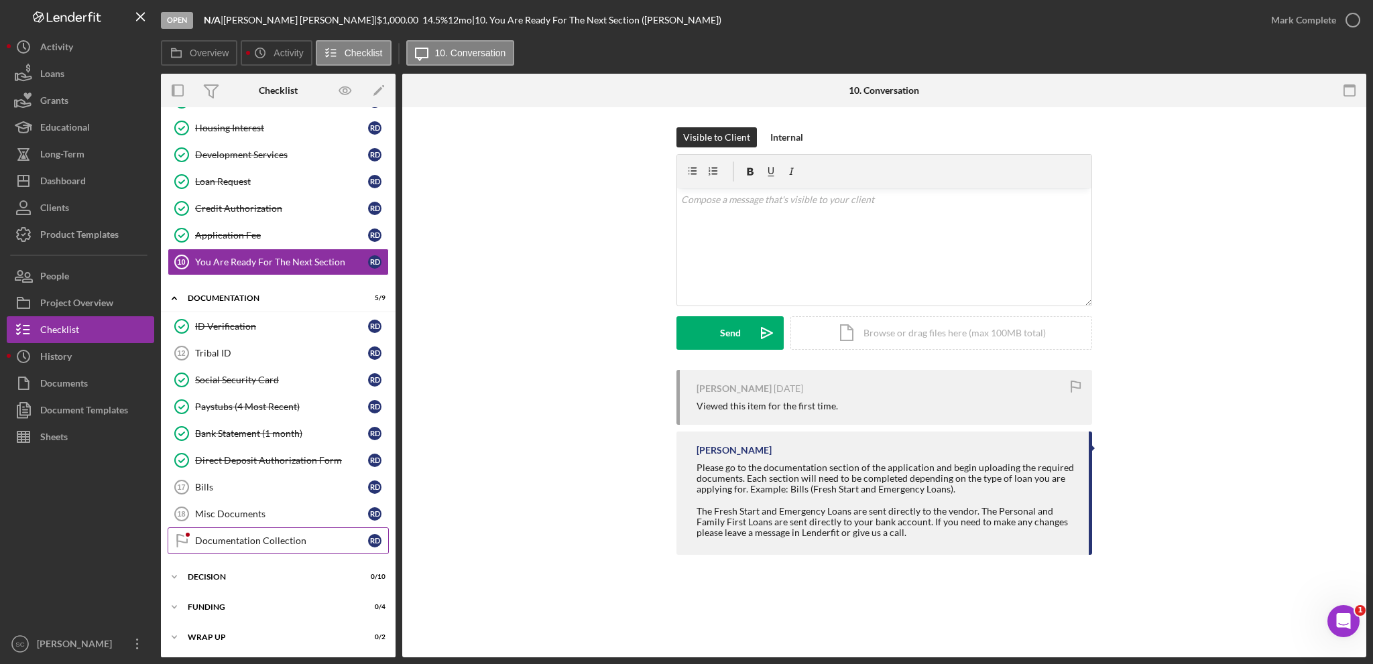
click at [232, 536] on div "Documentation Collection" at bounding box center [281, 541] width 173 height 11
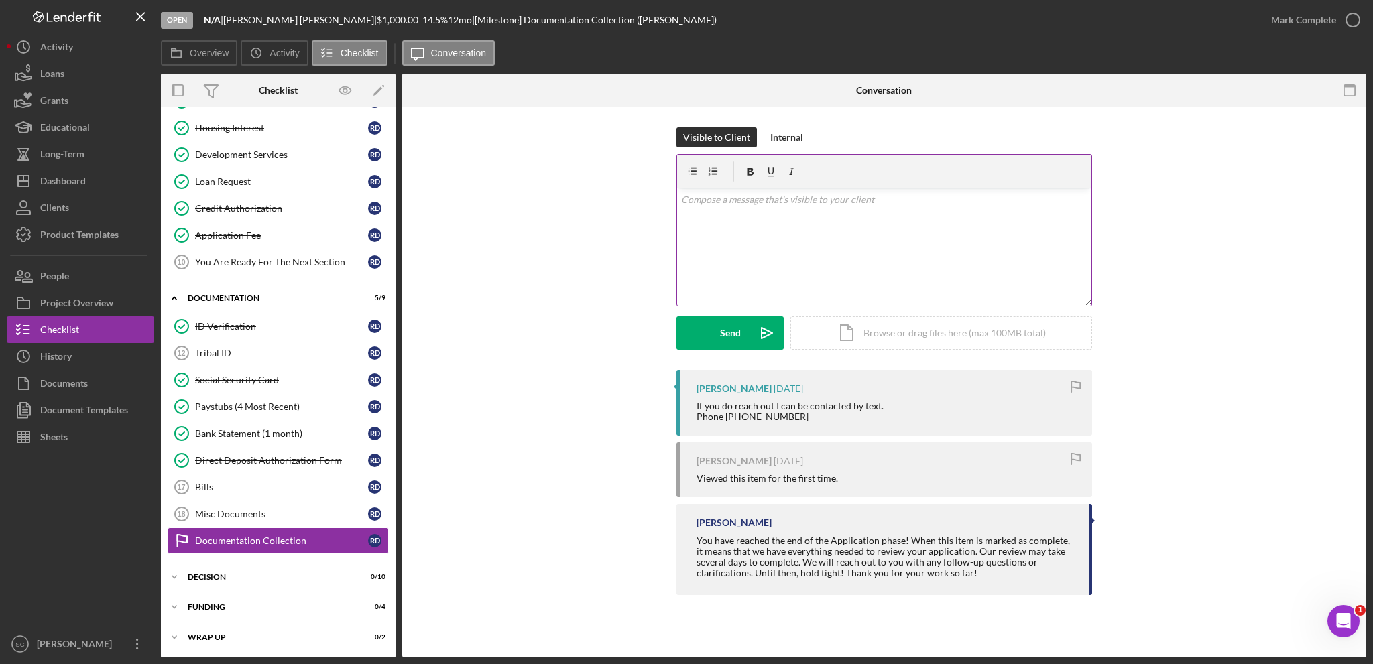
click at [810, 267] on div "v Color teal Color pink Remove color Add row above Add row below Add column bef…" at bounding box center [884, 246] width 414 height 117
click at [820, 261] on div "v Color teal Color pink Remove color Add row above Add row below Add column bef…" at bounding box center [884, 246] width 414 height 117
click at [221, 123] on div "Housing Interest" at bounding box center [281, 128] width 173 height 11
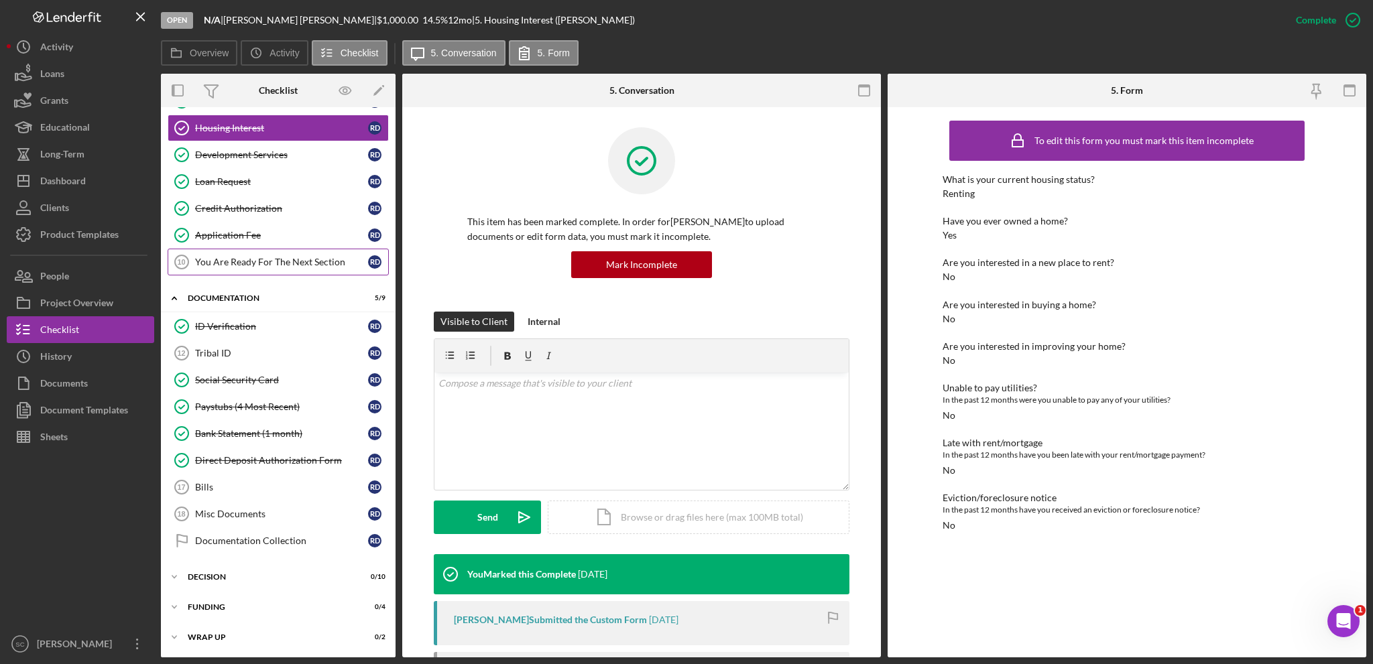
click at [287, 262] on div "You Are Ready For The Next Section" at bounding box center [281, 262] width 173 height 11
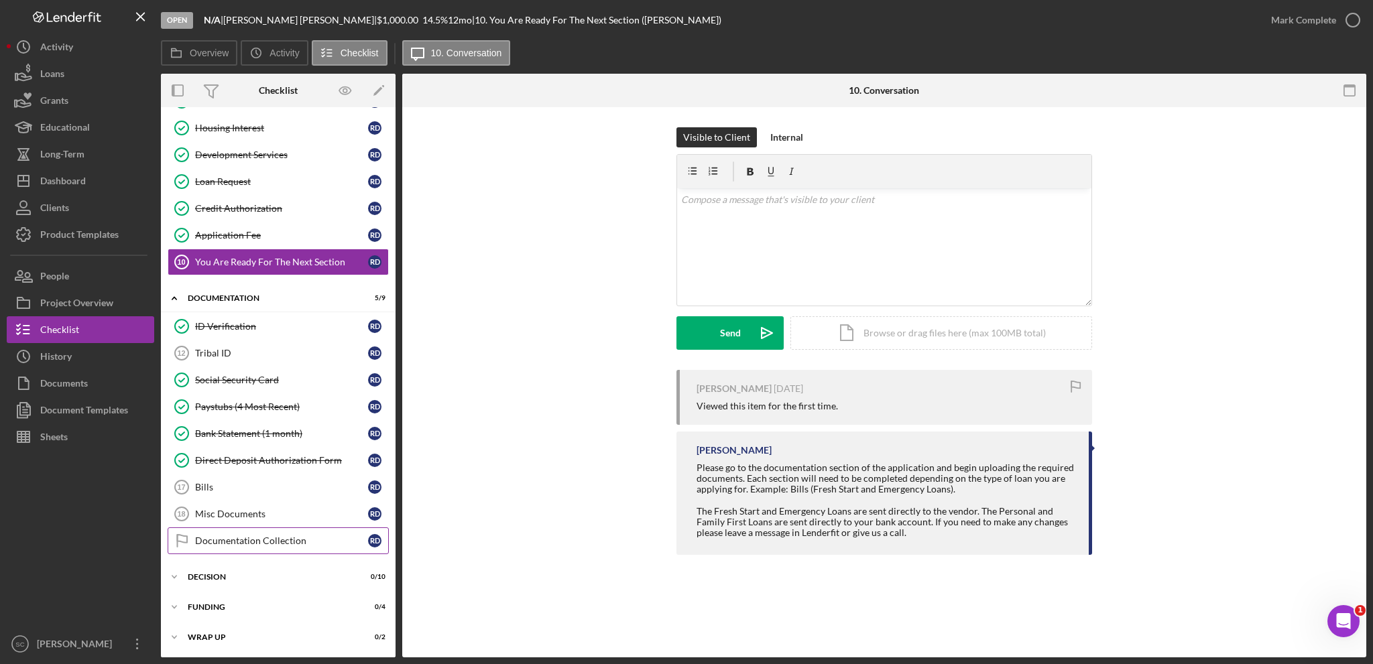
click at [243, 536] on div "Documentation Collection" at bounding box center [281, 541] width 173 height 11
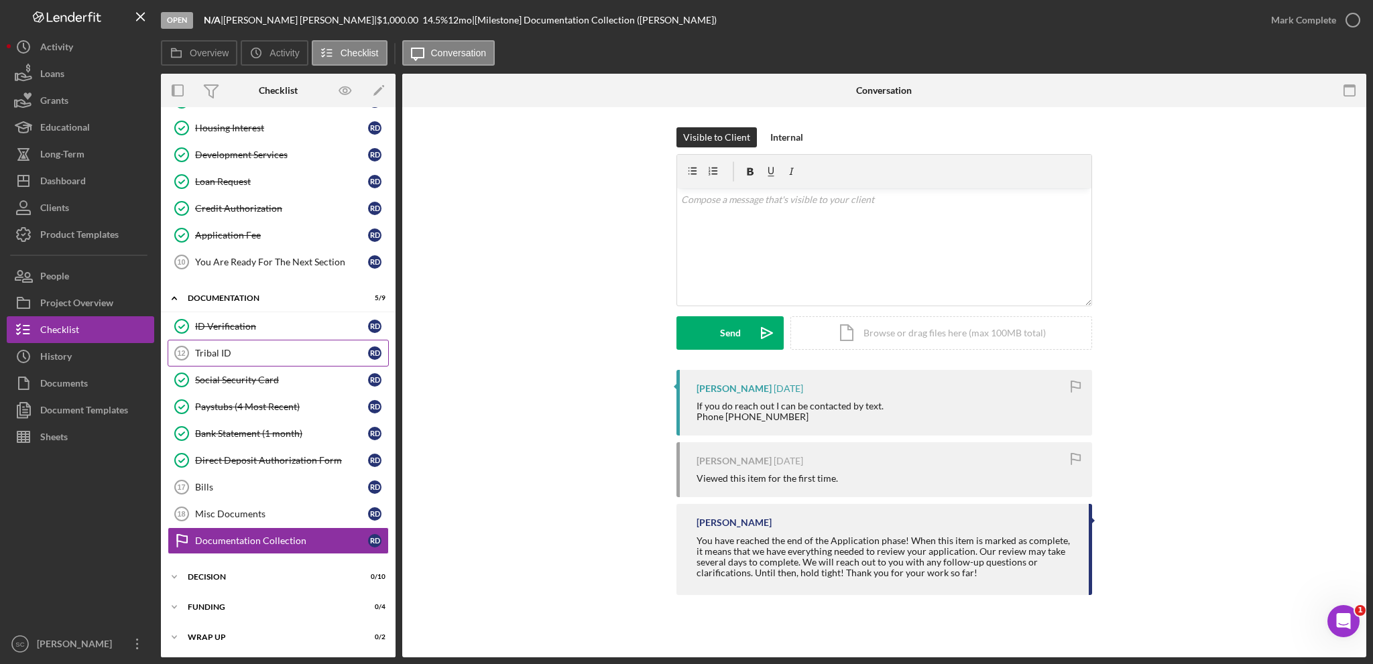
scroll to position [159, 0]
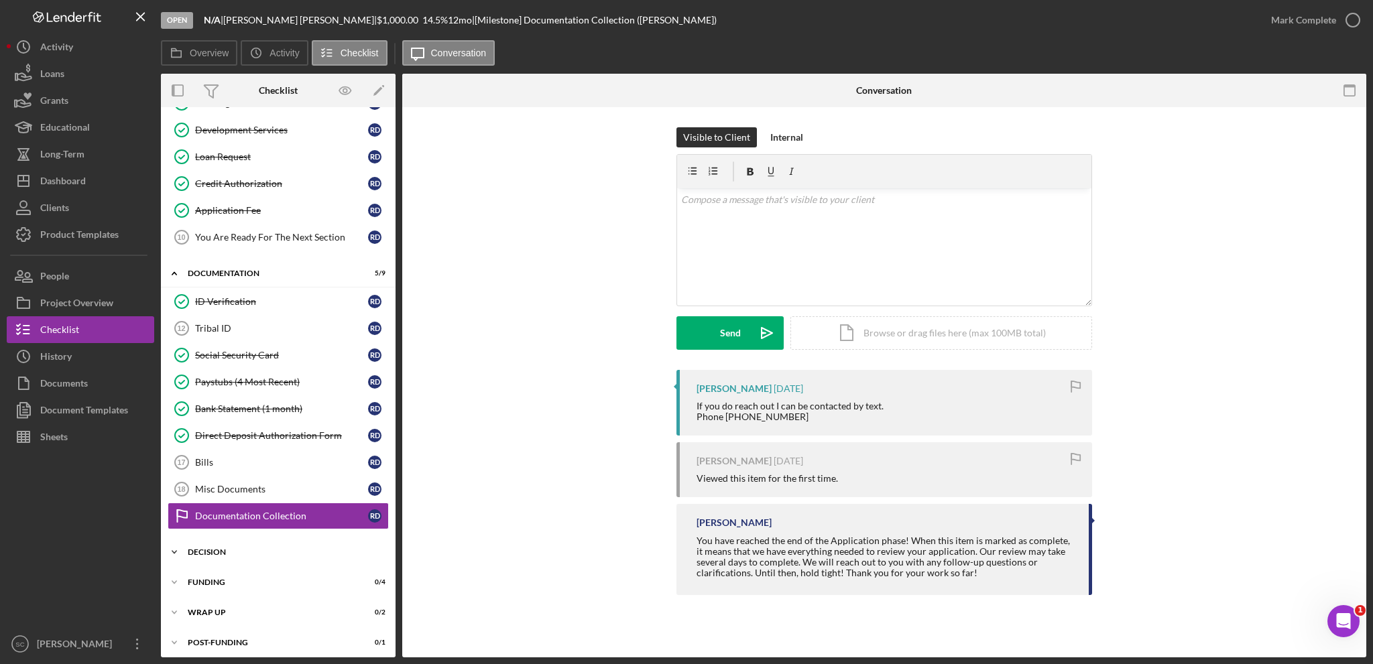
click at [211, 548] on div "Decision" at bounding box center [283, 552] width 191 height 8
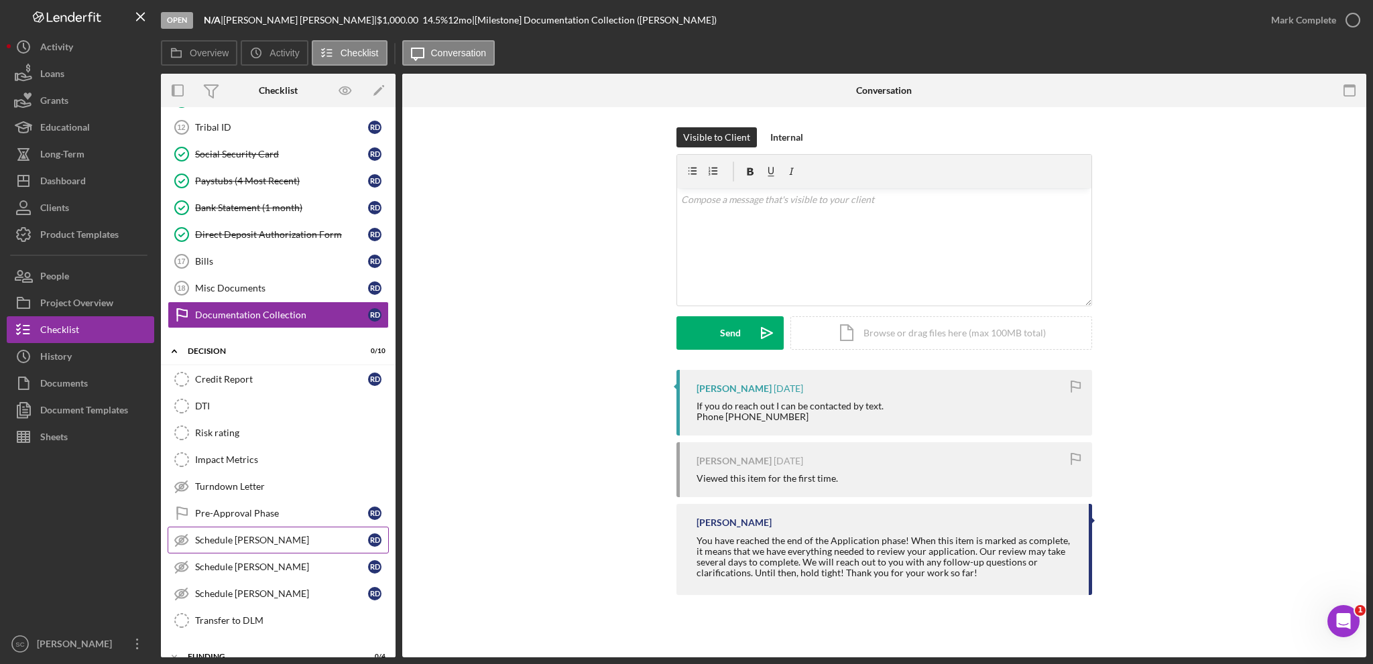
scroll to position [432, 0]
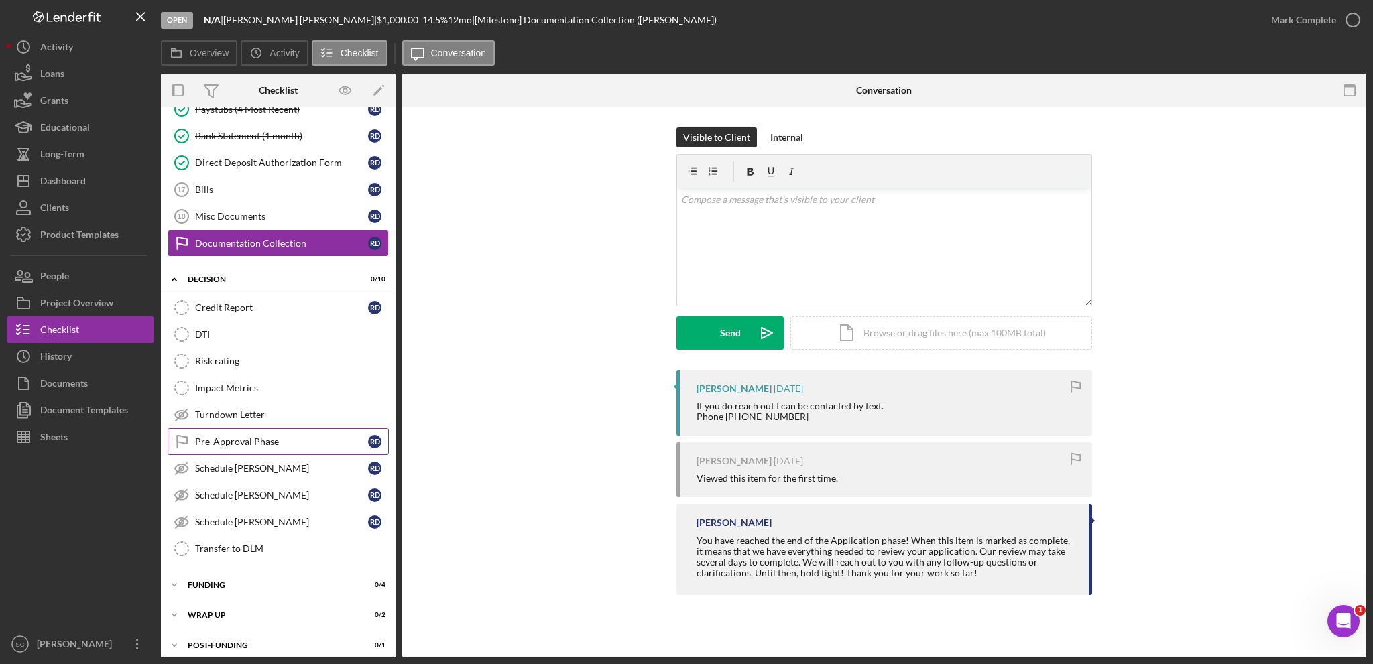
click at [259, 428] on link "Pre-Approval Phase Pre-Approval Phase R D" at bounding box center [278, 441] width 221 height 27
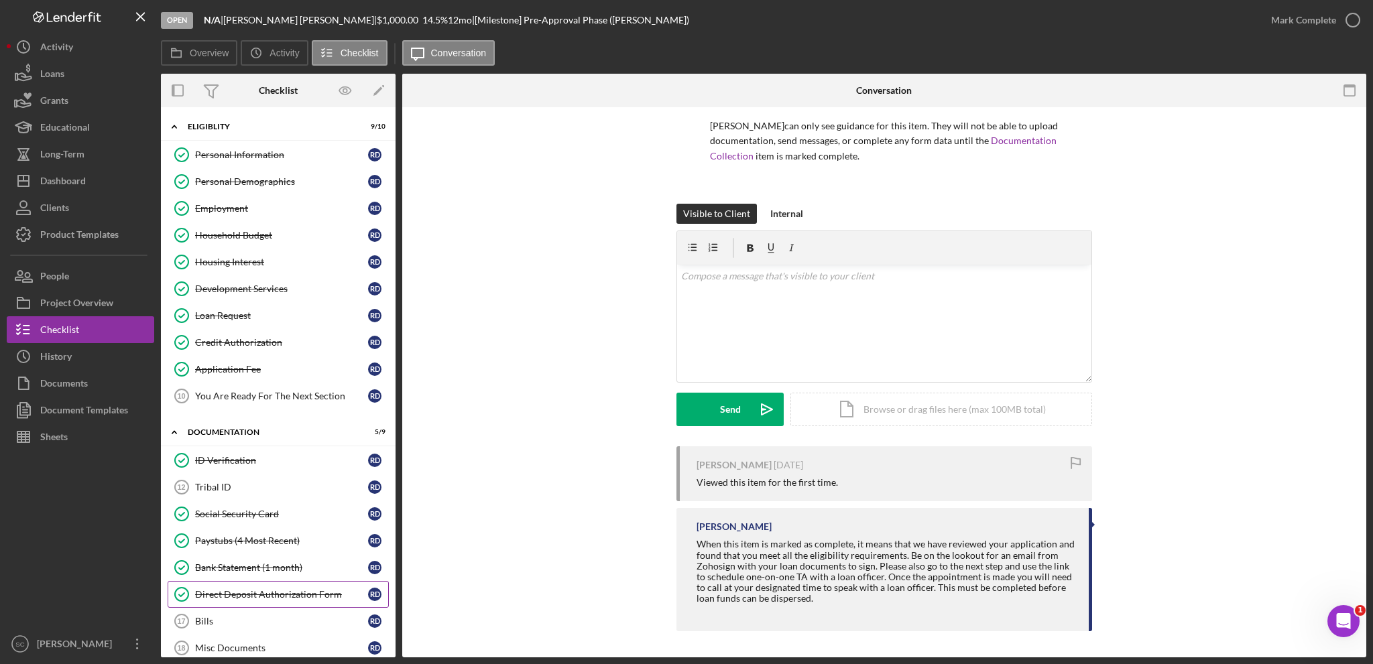
click at [233, 597] on link "Direct Deposit Authorization Form Direct Deposit Authorization Form R D" at bounding box center [278, 594] width 221 height 27
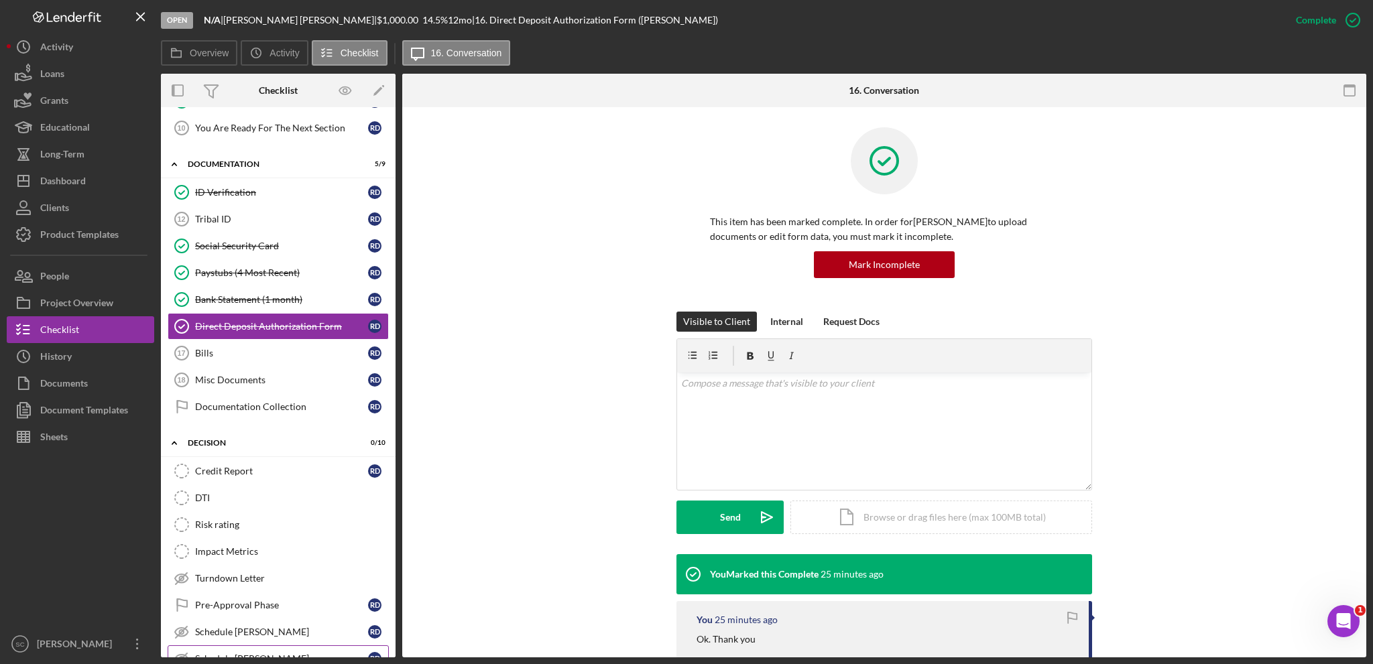
scroll to position [335, 0]
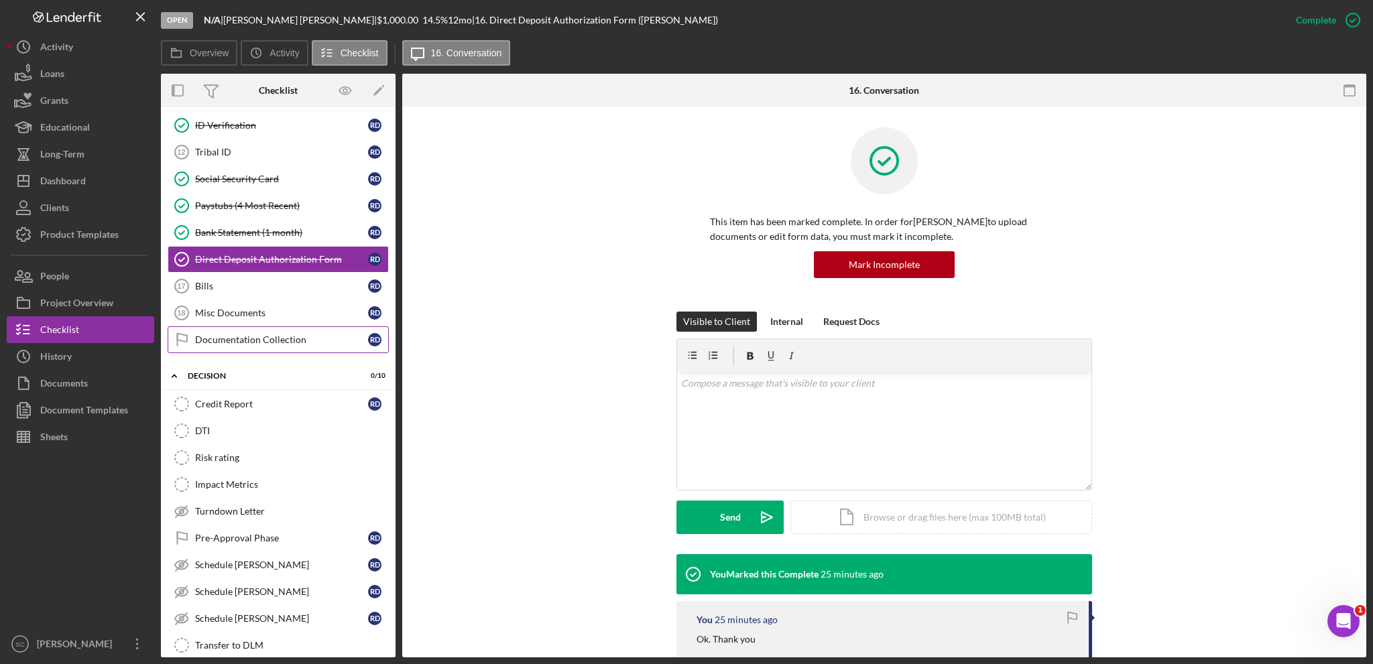
click at [246, 334] on div "Documentation Collection" at bounding box center [281, 339] width 173 height 11
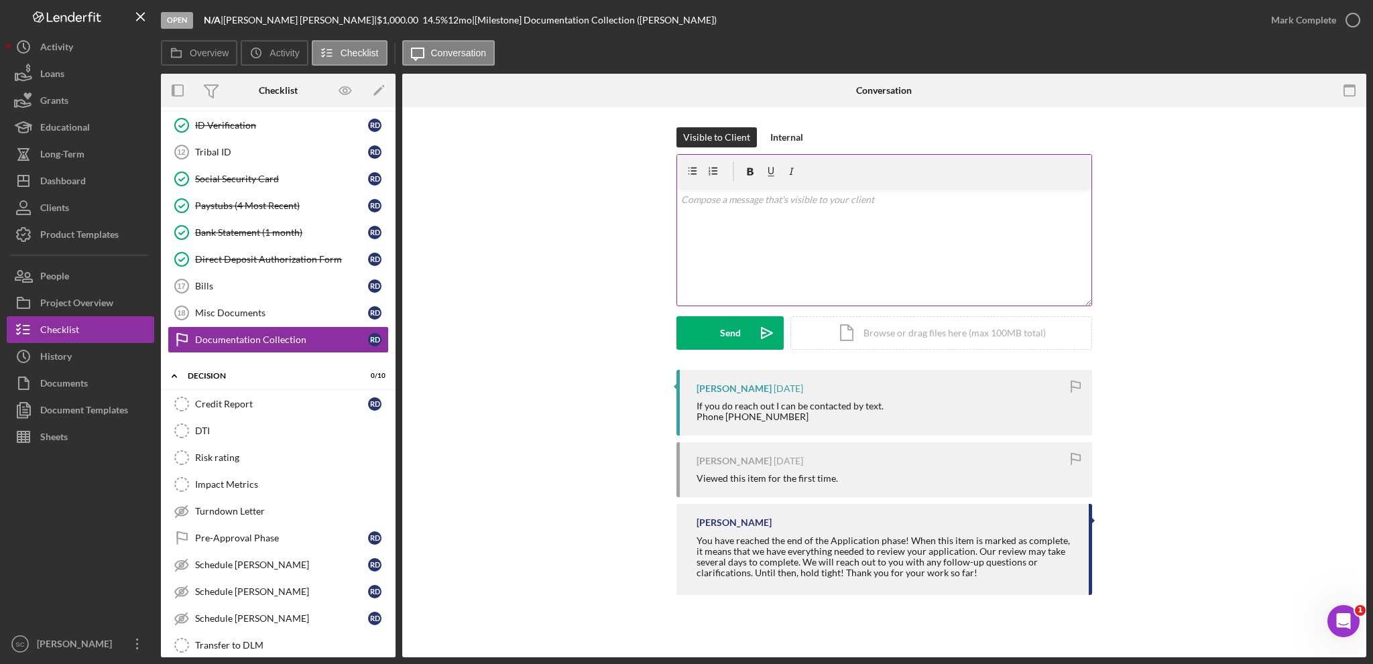
click at [796, 243] on div "v Color teal Color pink Remove color Add row above Add row below Add column bef…" at bounding box center [884, 246] width 414 height 117
click at [721, 338] on div "Send" at bounding box center [730, 333] width 21 height 34
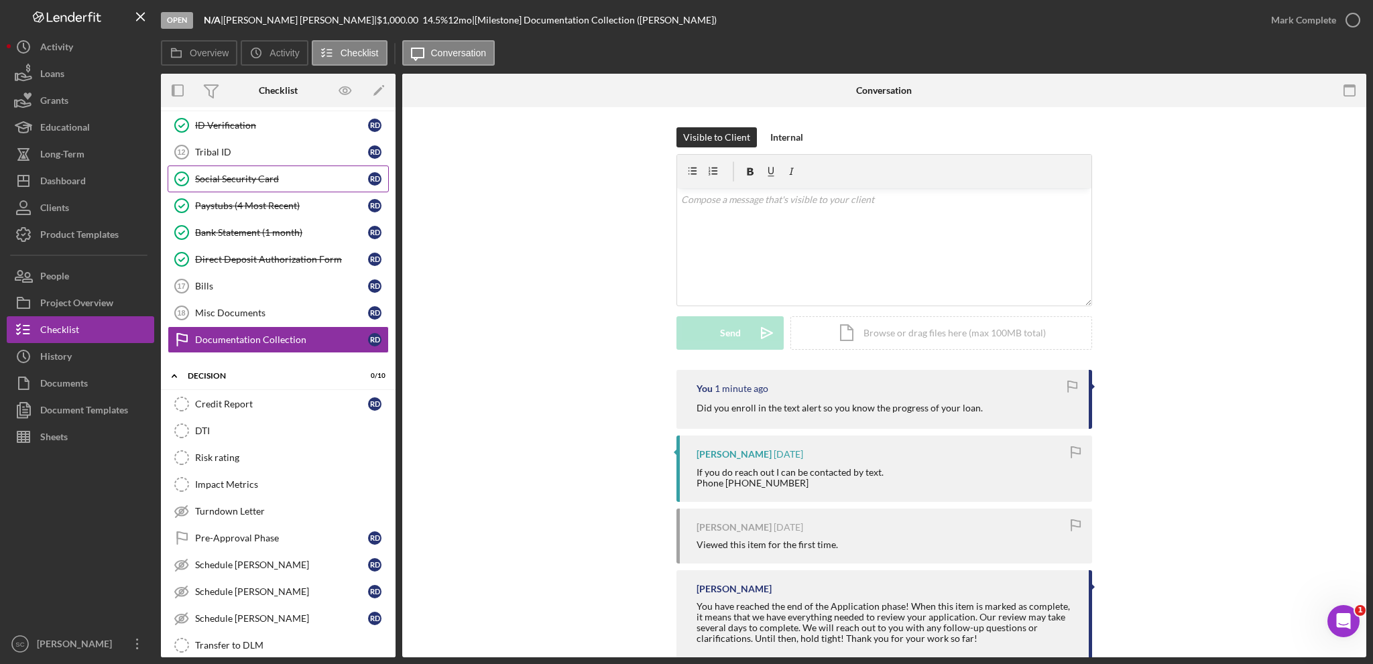
click at [223, 177] on div "Social Security Card" at bounding box center [281, 179] width 173 height 11
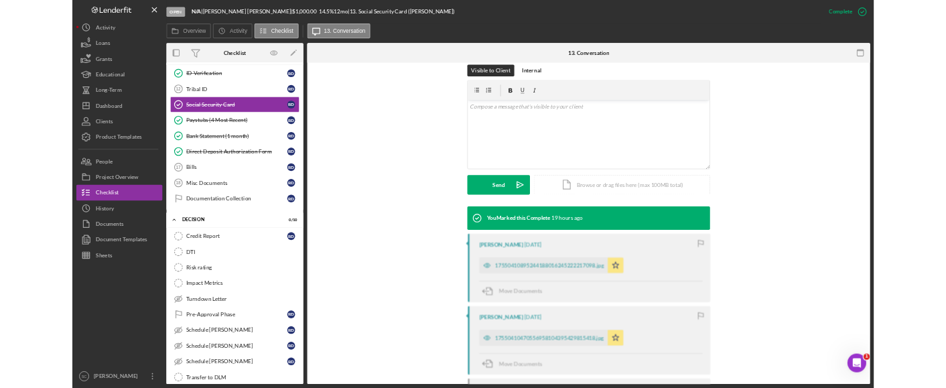
scroll to position [268, 0]
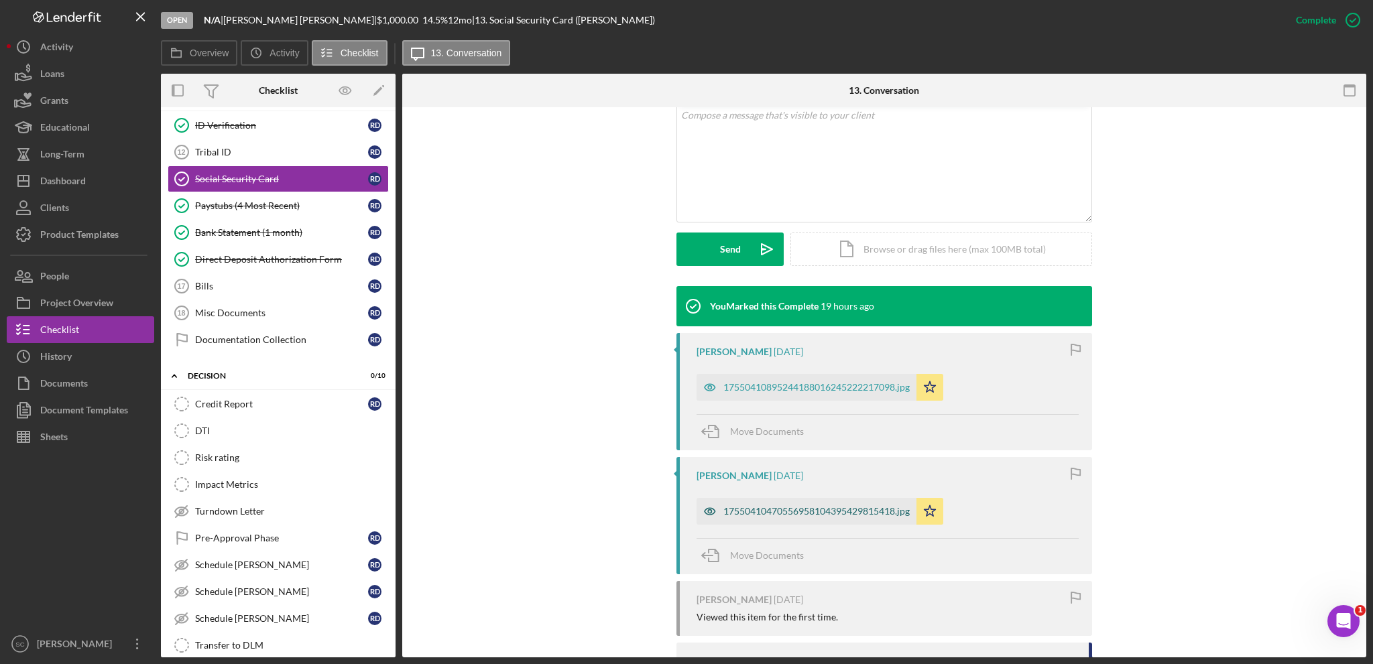
click at [769, 509] on div "17550410470556958104395429815418.jpg" at bounding box center [816, 511] width 186 height 11
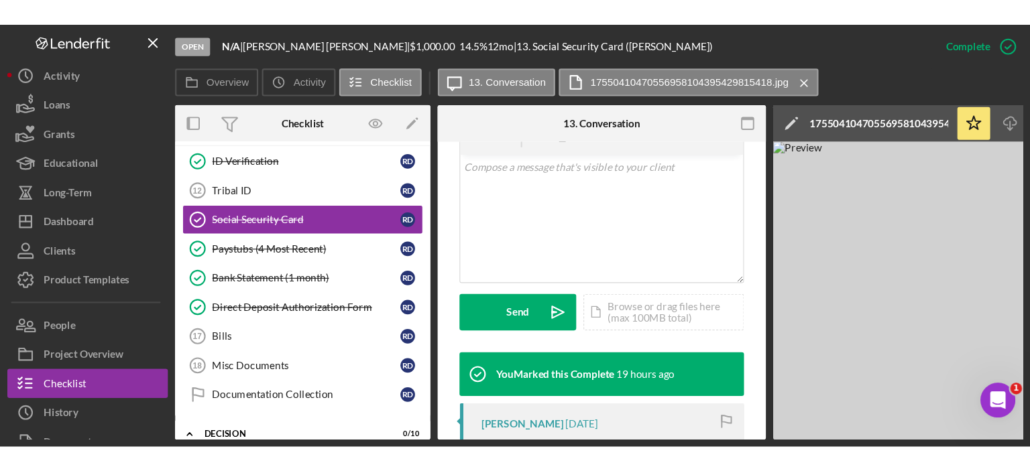
scroll to position [283, 0]
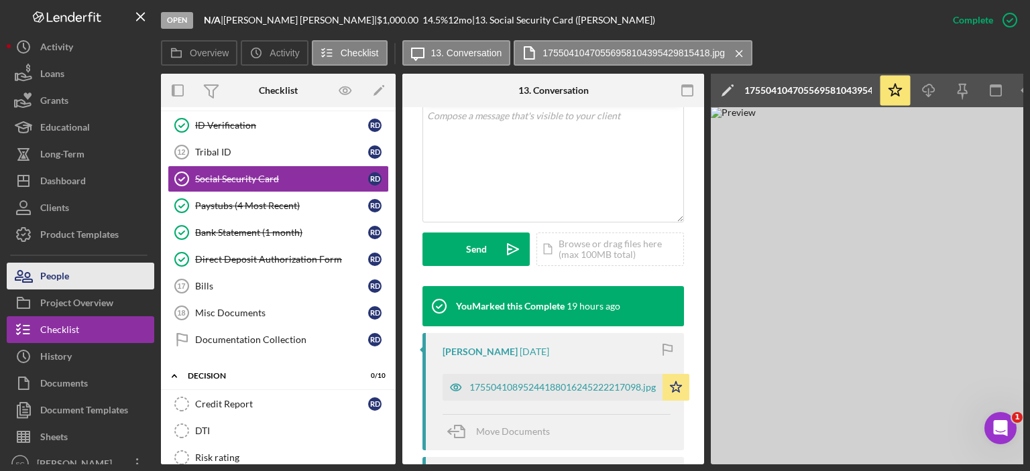
click at [101, 270] on button "People" at bounding box center [80, 276] width 147 height 27
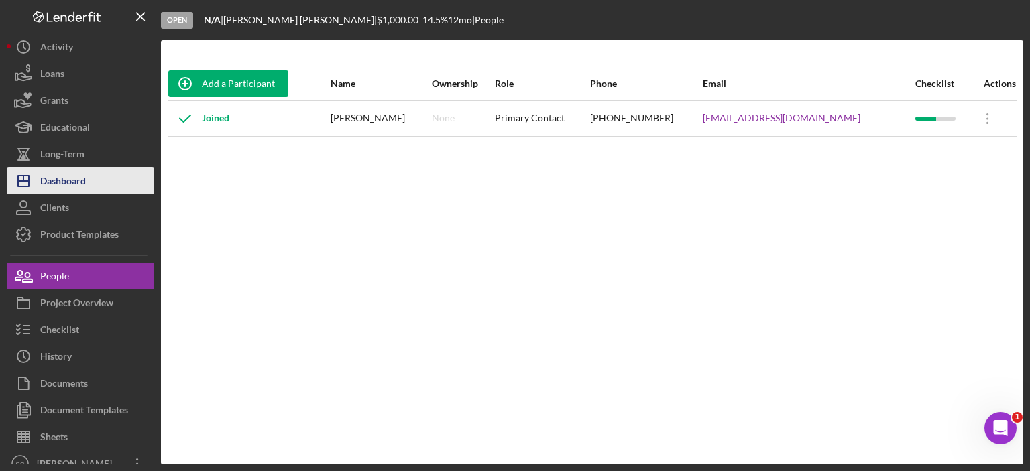
click at [66, 182] on div "Dashboard" at bounding box center [63, 183] width 46 height 30
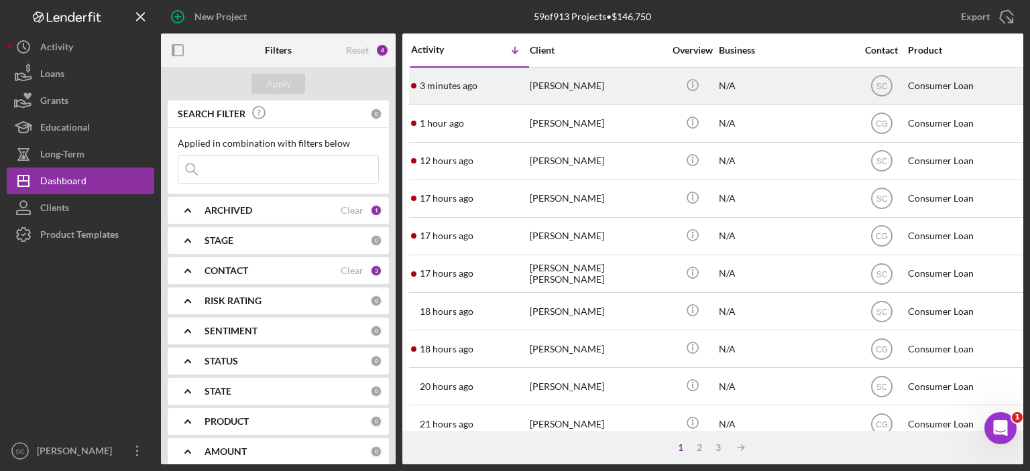
click at [567, 92] on div "[PERSON_NAME]" at bounding box center [597, 86] width 134 height 36
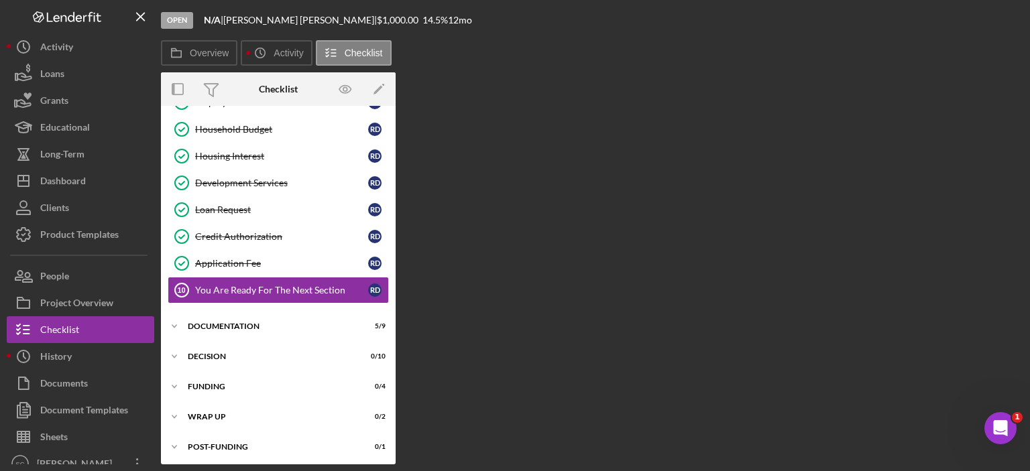
scroll to position [106, 0]
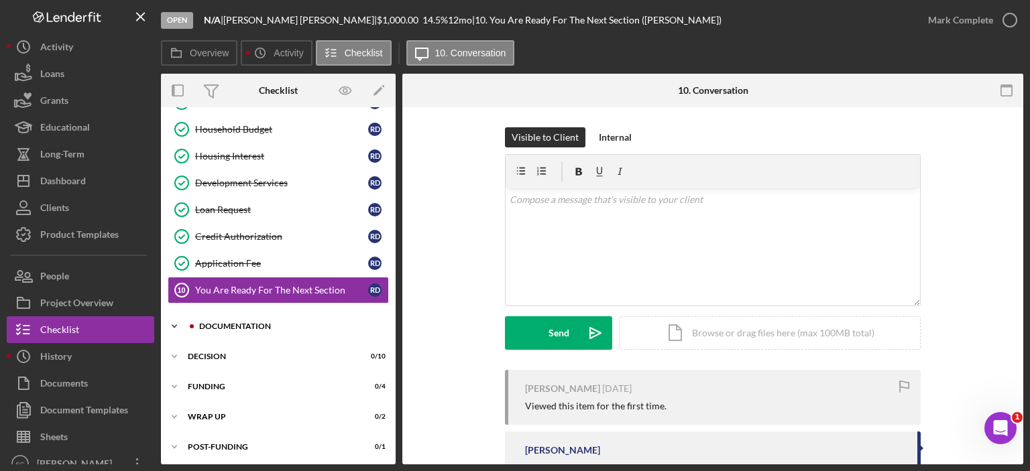
click at [186, 324] on icon "Icon/Expander" at bounding box center [174, 326] width 27 height 27
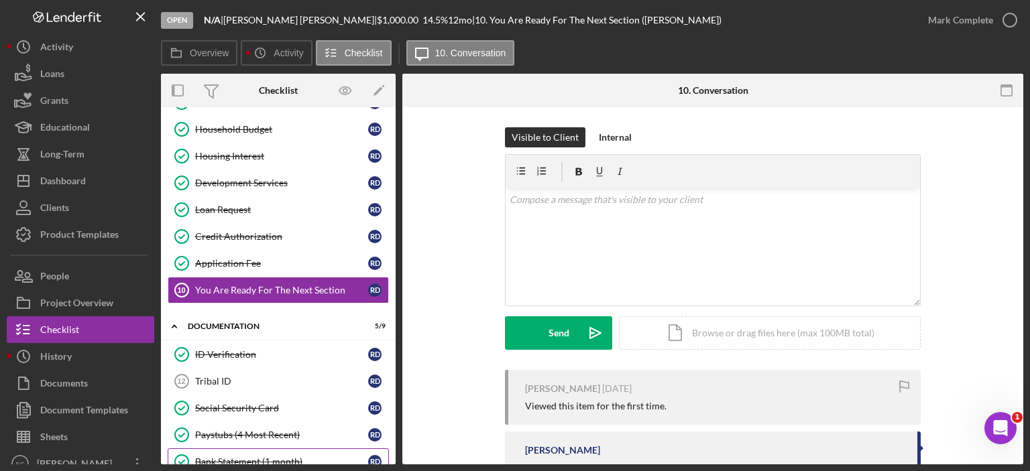
scroll to position [352, 0]
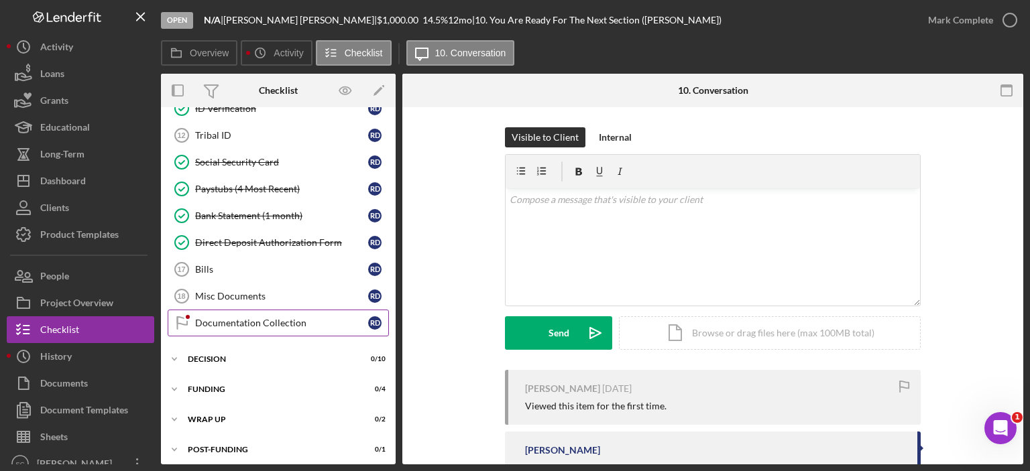
click at [238, 318] on div "Documentation Collection" at bounding box center [281, 323] width 173 height 11
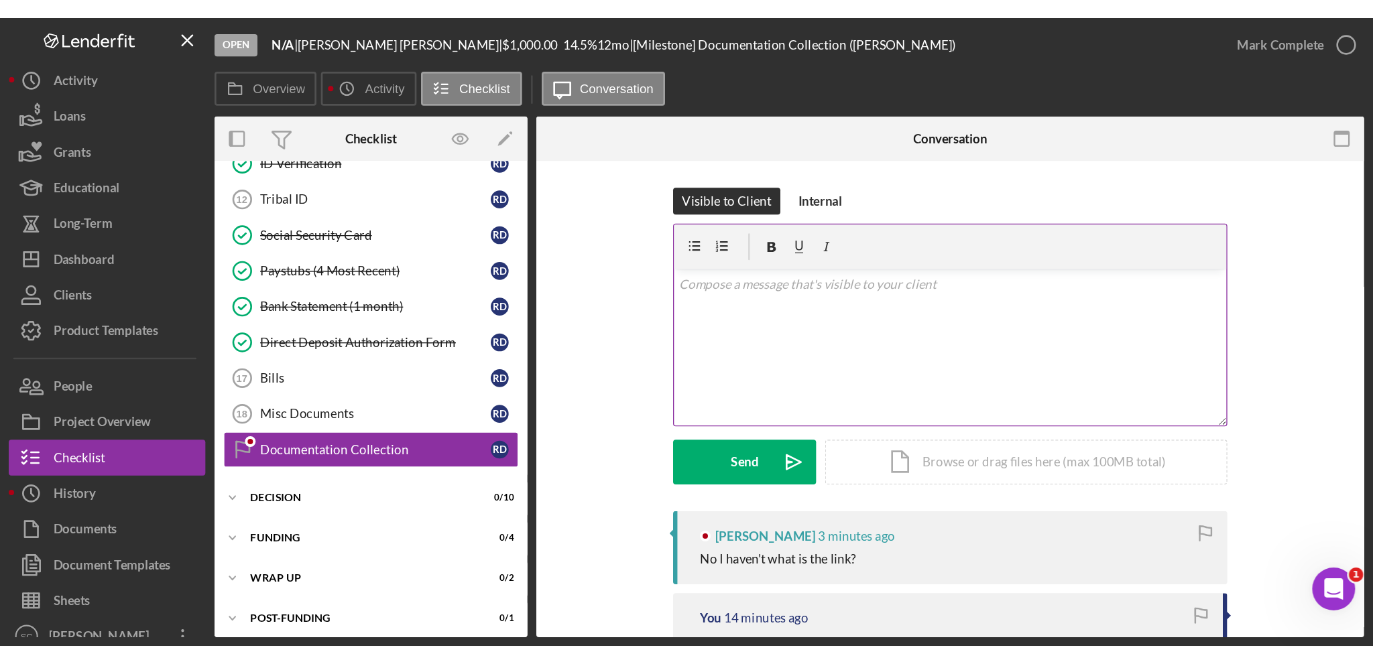
scroll to position [352, 0]
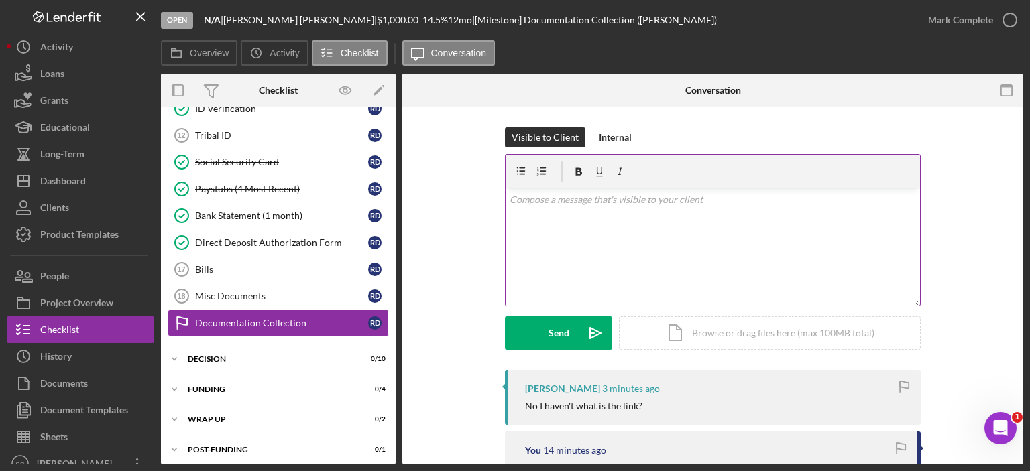
click at [578, 206] on p at bounding box center [712, 199] width 407 height 15
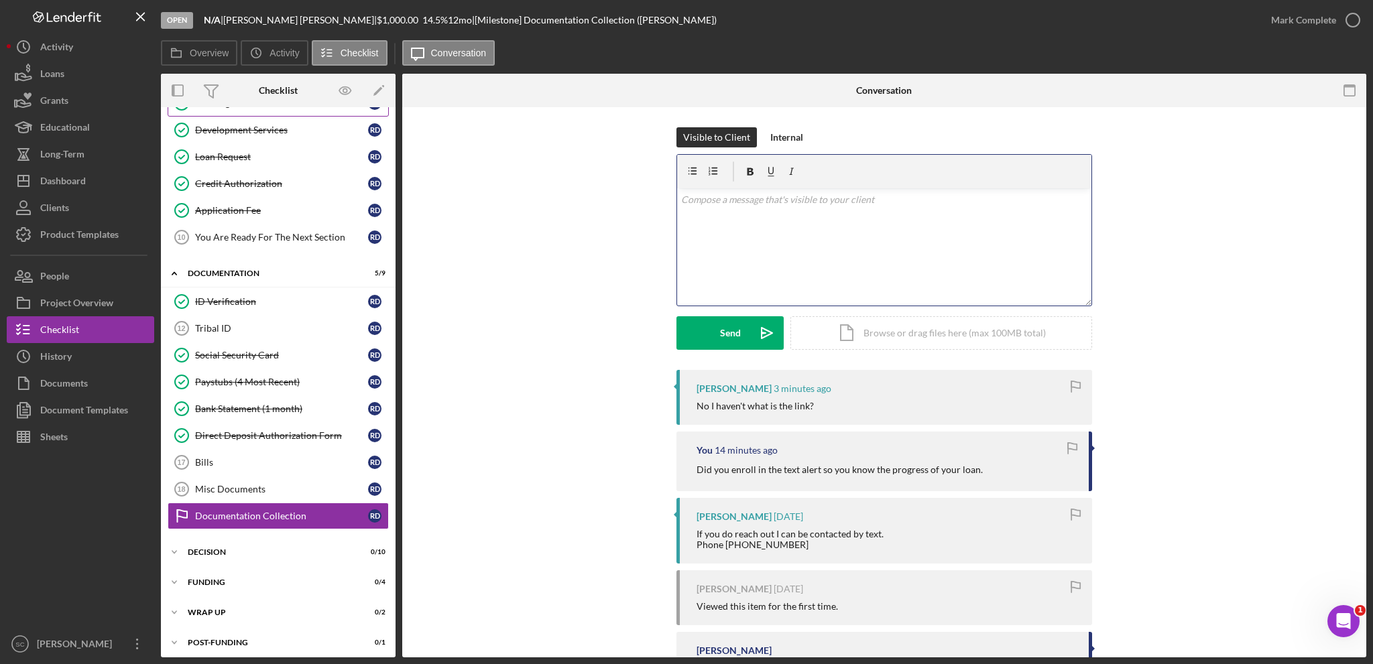
scroll to position [0, 0]
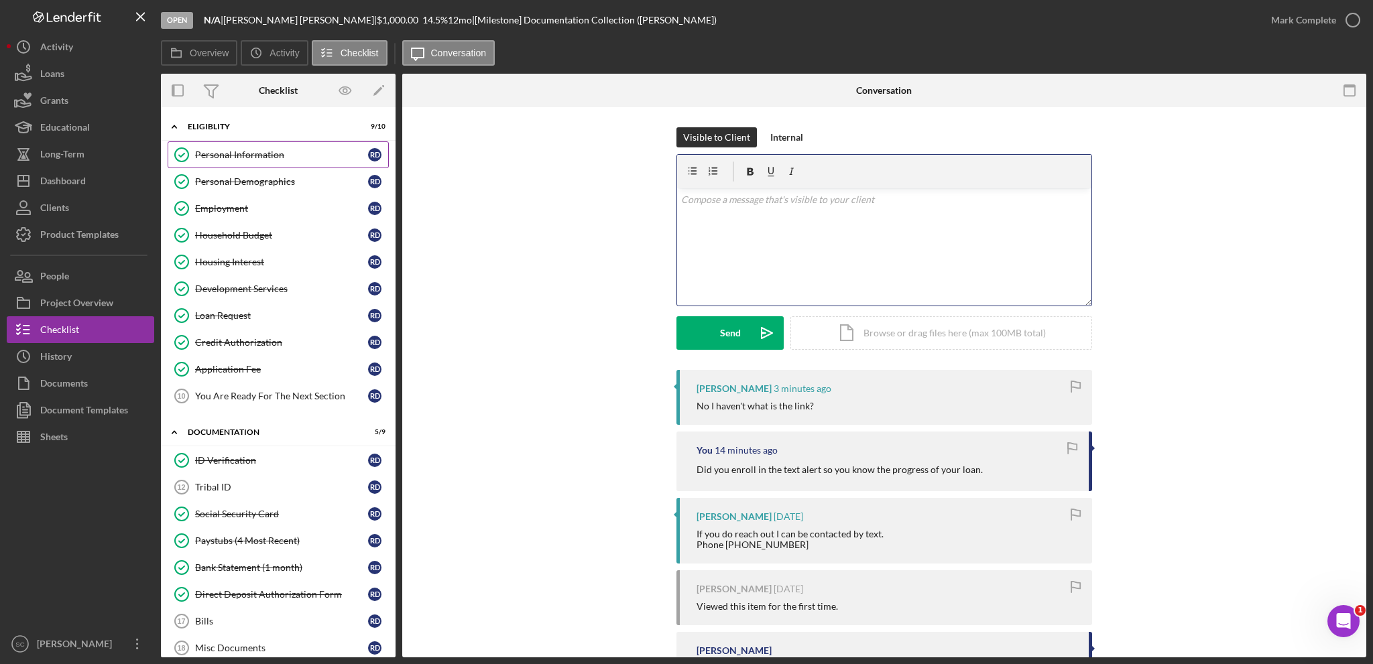
click at [269, 145] on link "Personal Information Personal Information R D" at bounding box center [278, 154] width 221 height 27
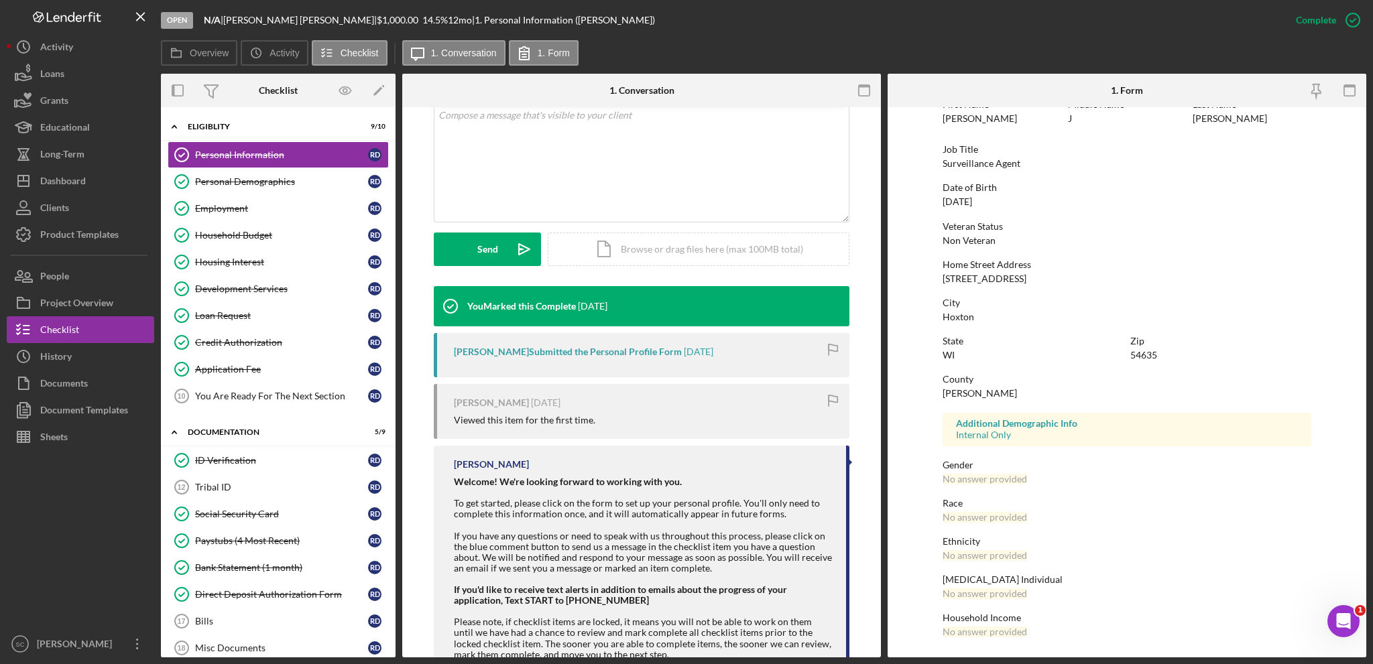
scroll to position [314, 0]
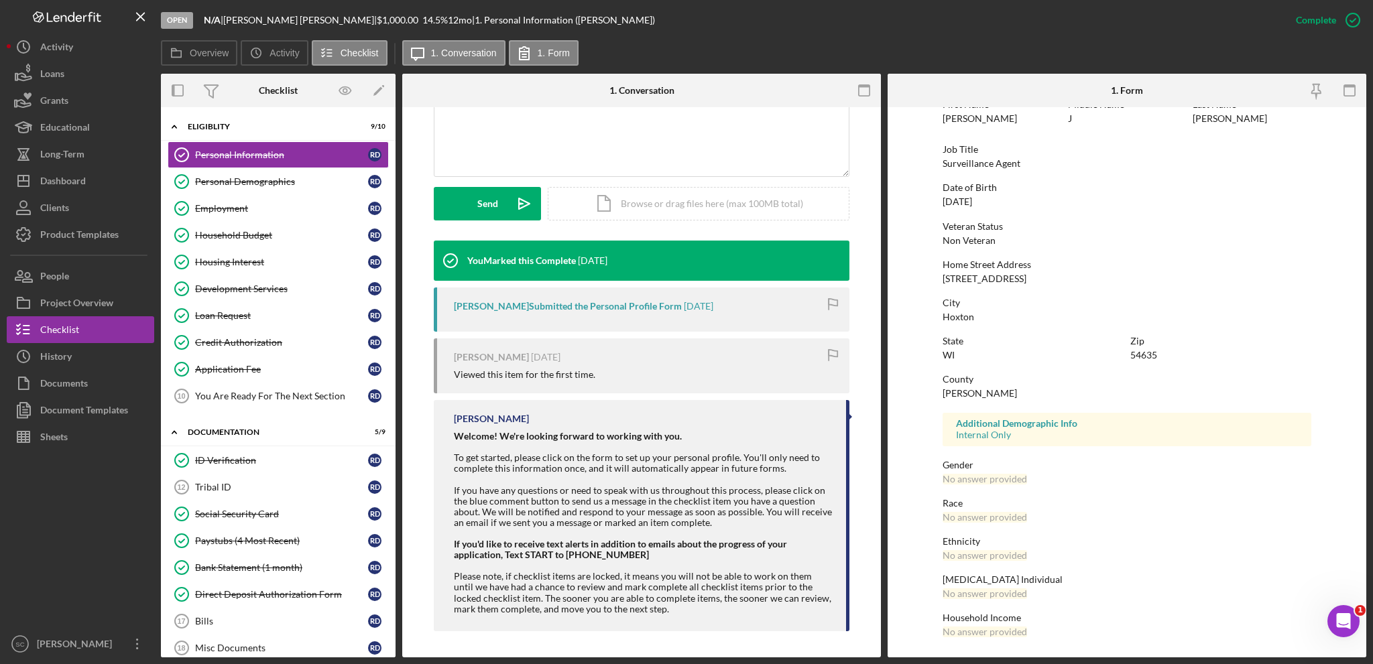
click at [454, 548] on strong "If you'd like to receive text alerts in addition to emails about the progress o…" at bounding box center [620, 549] width 333 height 22
drag, startPoint x: 453, startPoint y: 545, endPoint x: 692, endPoint y: 570, distance: 240.6
click at [692, 570] on div "Welcome! We're looking forward to working with you. To get started, please clic…" at bounding box center [643, 523] width 379 height 184
copy strong "f you'd like to receive text alerts in addition to emails about the progress of…"
click at [196, 589] on div "Direct Deposit Authorization Form" at bounding box center [281, 594] width 173 height 11
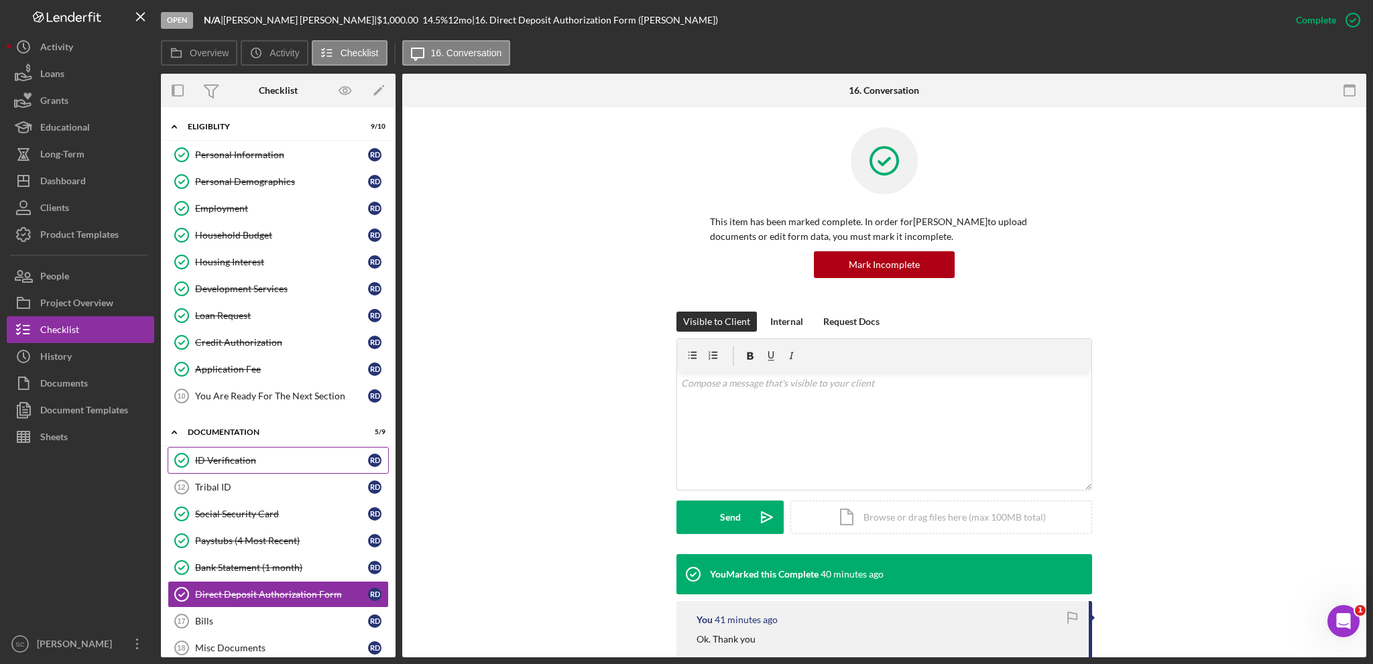
click at [231, 464] on link "ID Verification ID Verification R D" at bounding box center [278, 460] width 221 height 27
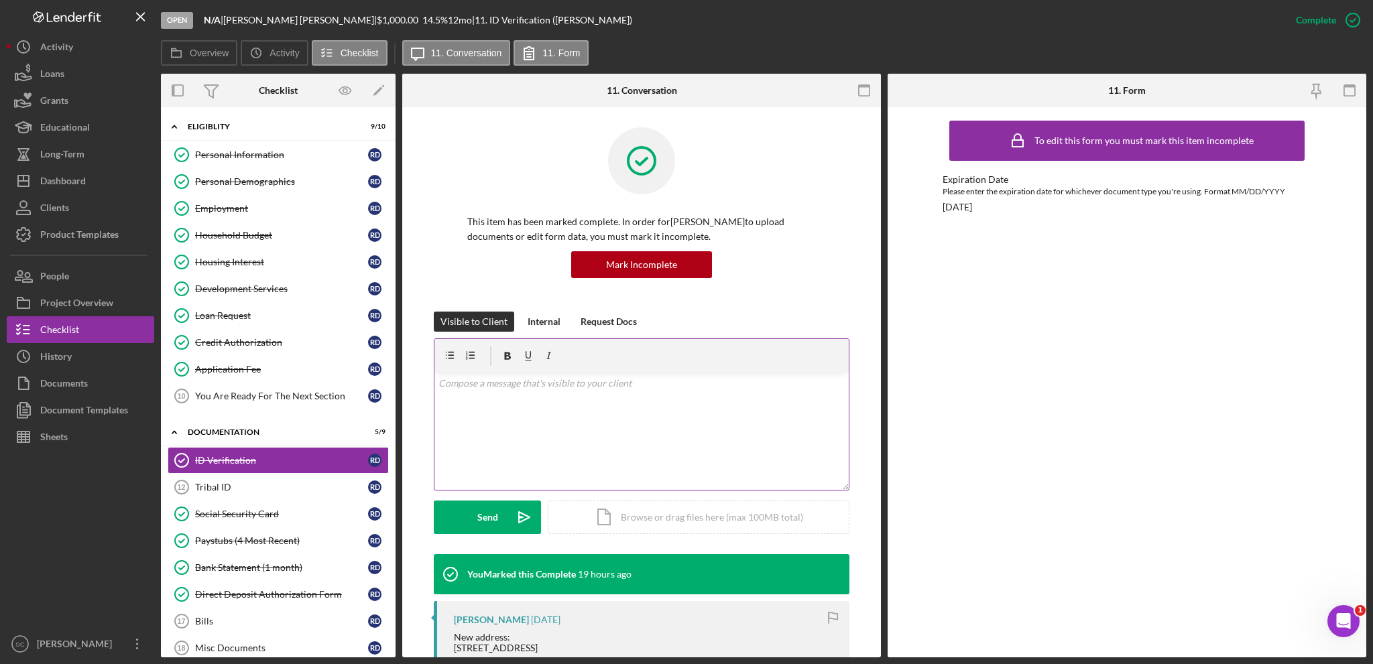
scroll to position [201, 0]
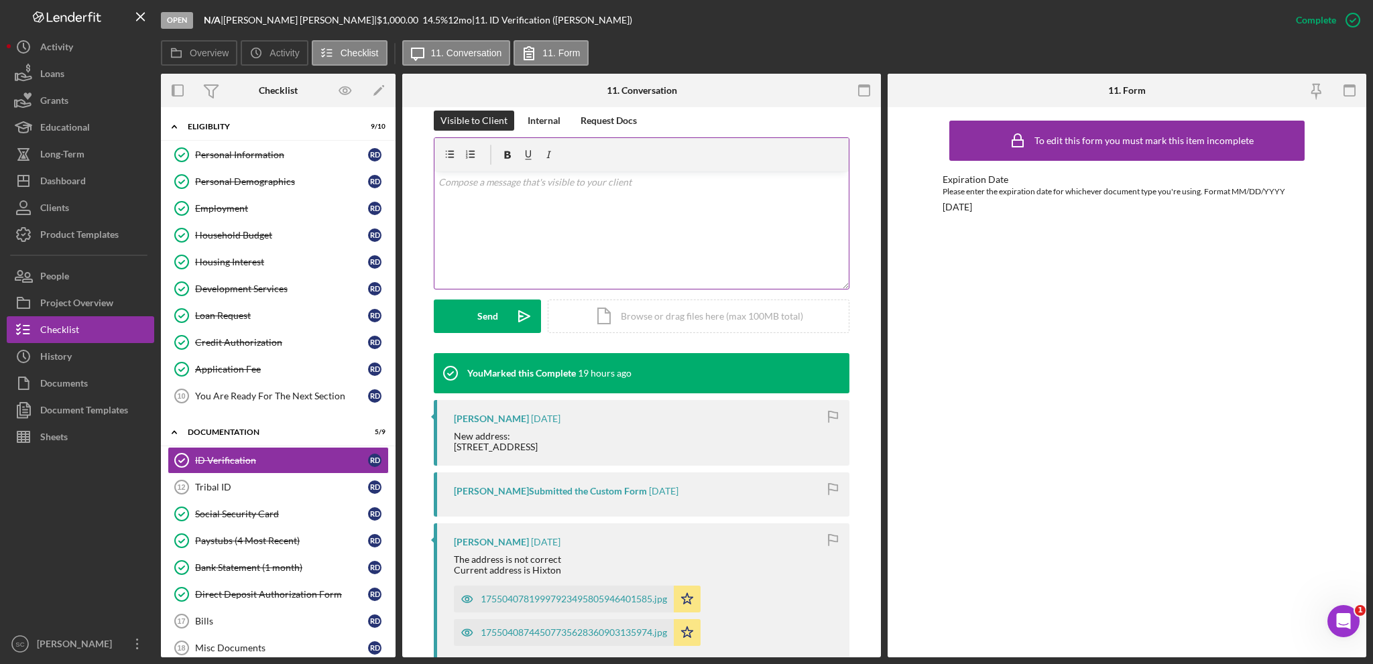
click at [537, 242] on div "v Color teal Color pink Remove color Add row above Add row below Add column bef…" at bounding box center [641, 230] width 414 height 117
click at [566, 219] on p "f you'd like to receive text alerts in addition to emails about the progress of…" at bounding box center [641, 197] width 407 height 45
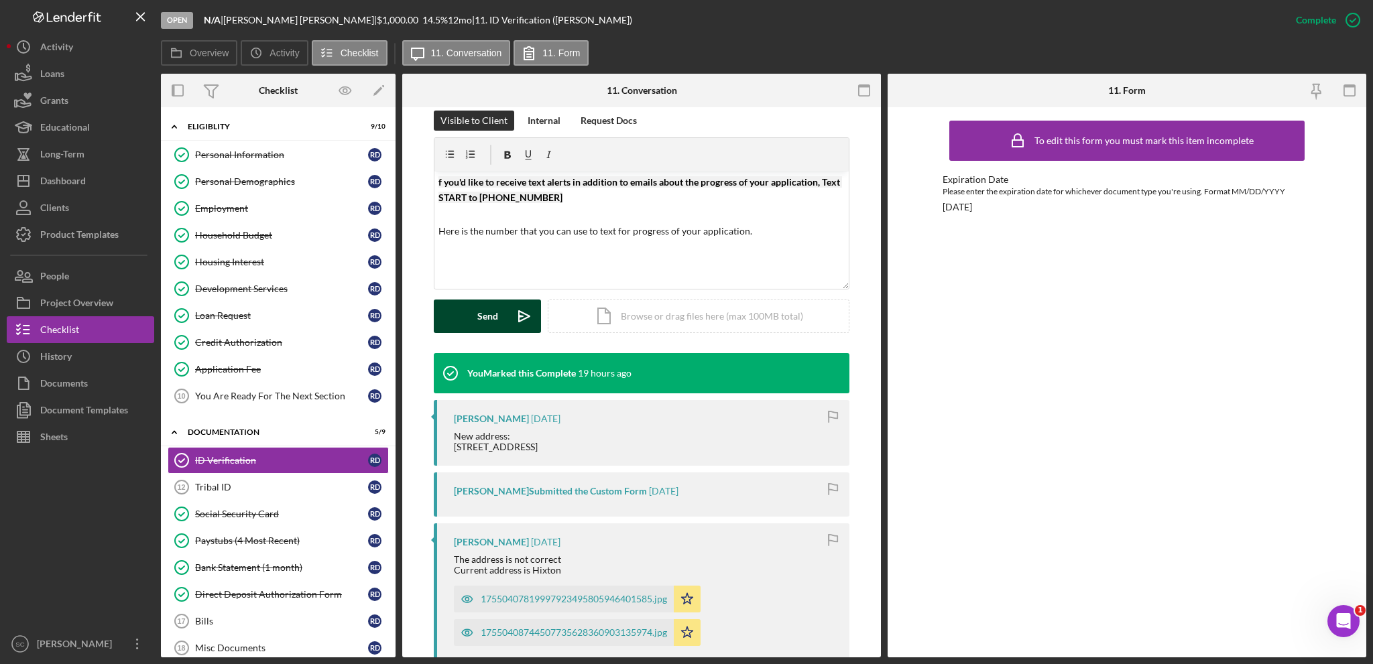
click at [472, 316] on button "Send Icon/icon-invite-send" at bounding box center [487, 317] width 107 height 34
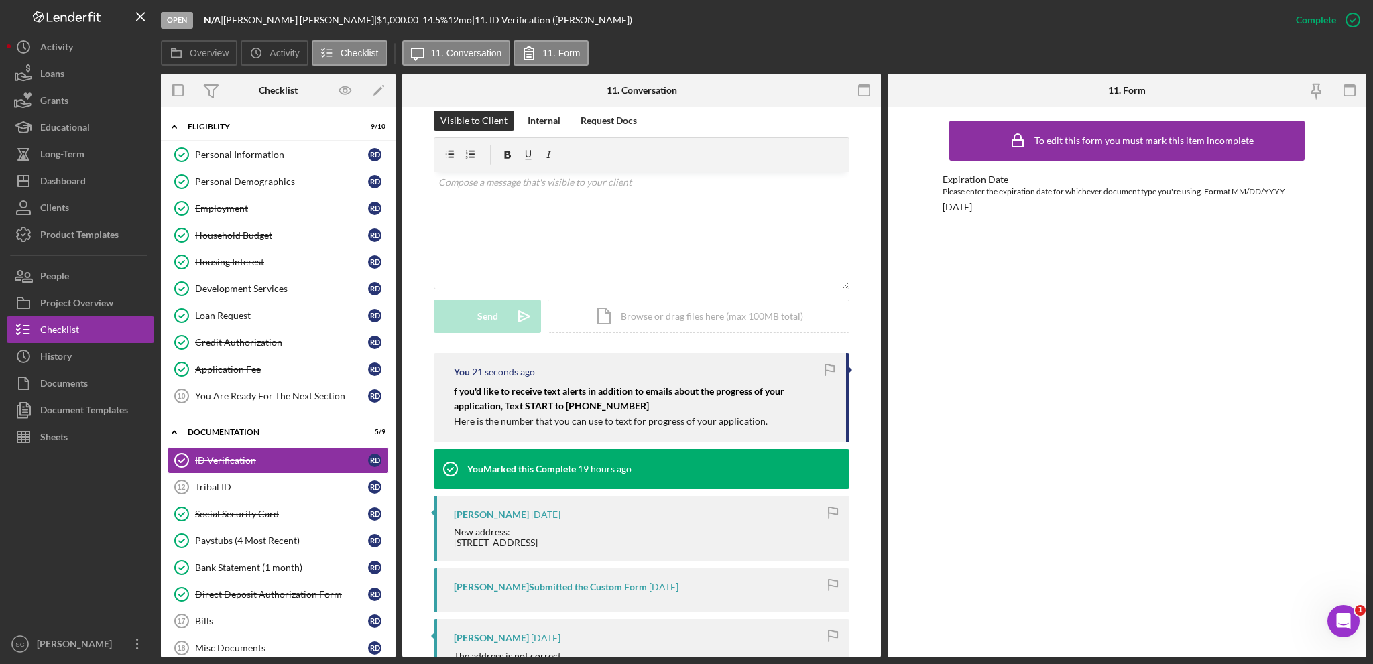
click at [636, 404] on p "f you'd like to receive text alerts in addition to emails about the progress of…" at bounding box center [643, 399] width 379 height 30
drag, startPoint x: 627, startPoint y: 405, endPoint x: 446, endPoint y: 390, distance: 182.2
click at [446, 390] on div "You 23 seconds ago f you'd like to receive text alerts in addition to emails ab…" at bounding box center [642, 397] width 416 height 89
click at [477, 196] on div "v Color teal Color pink Remove color Add row above Add row below Add column bef…" at bounding box center [641, 230] width 414 height 117
click at [200, 149] on div "Personal Information" at bounding box center [281, 154] width 173 height 11
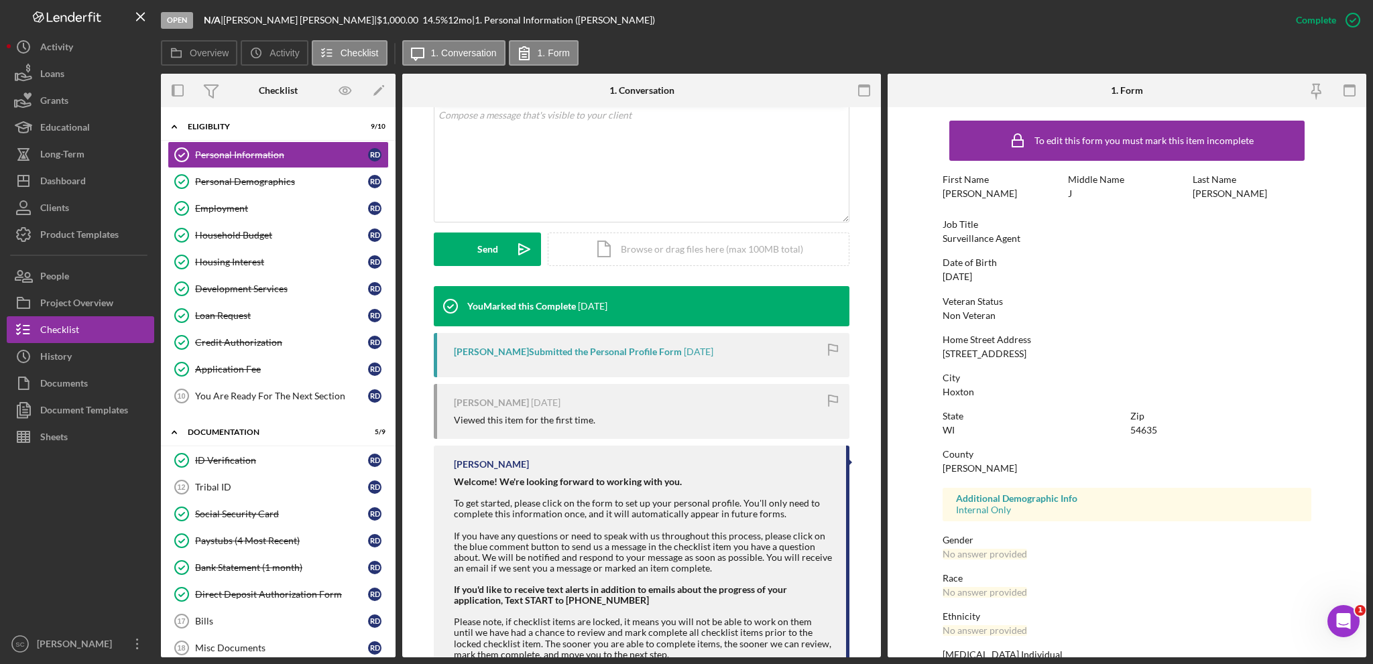
scroll to position [314, 0]
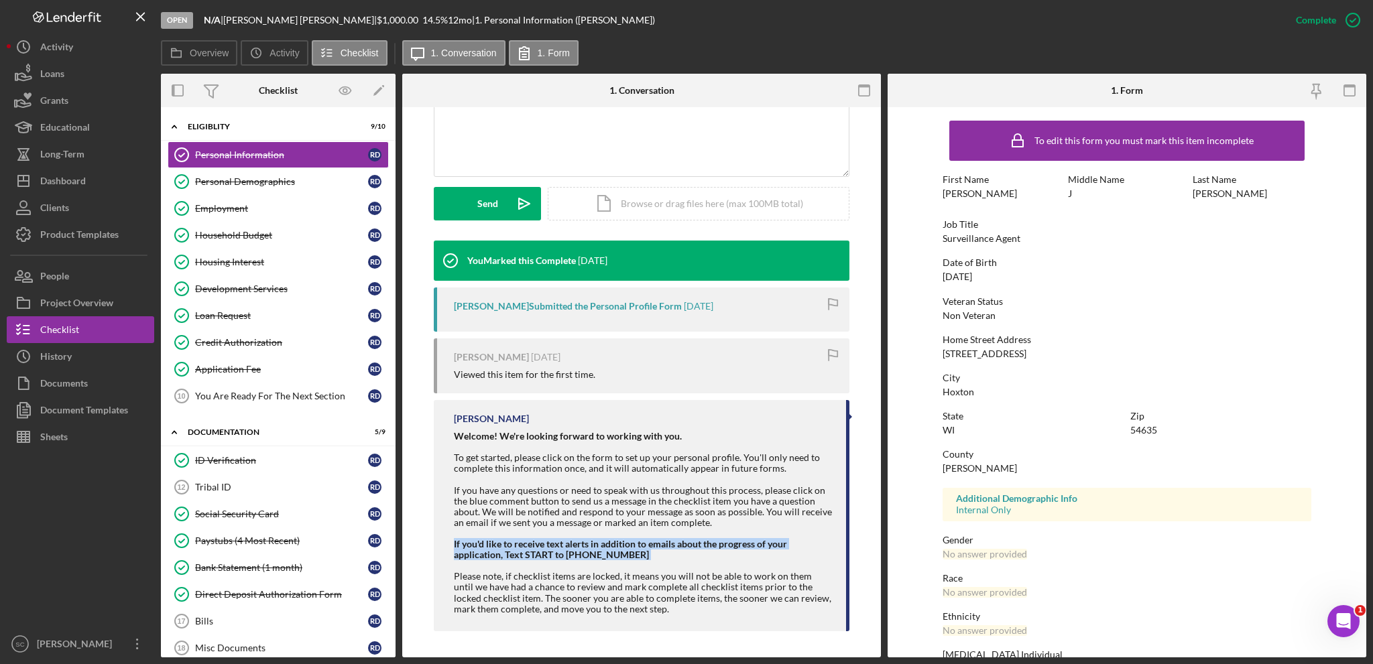
drag, startPoint x: 445, startPoint y: 544, endPoint x: 598, endPoint y: 564, distance: 154.1
click at [598, 564] on div "[PERSON_NAME] Welcome! We're looking forward to working with you. To get starte…" at bounding box center [642, 515] width 416 height 231
copy strong "If you'd like to receive text alerts in addition to emails about the progress o…"
click at [543, 399] on div "You Marked this Complete [DATE] [PERSON_NAME] Submitted the Personal Profile Fo…" at bounding box center [642, 439] width 416 height 397
